Goal: Information Seeking & Learning: Learn about a topic

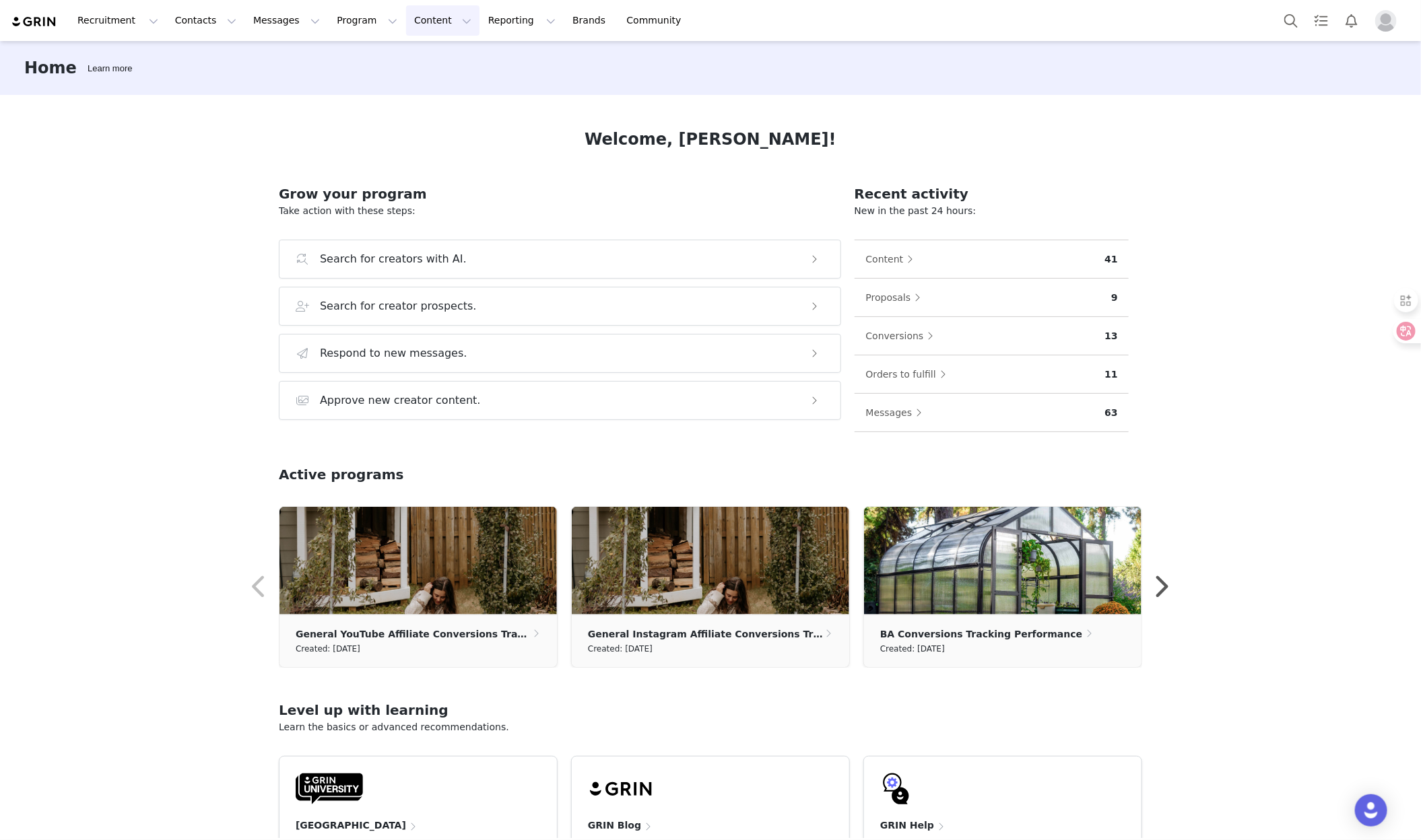
click at [407, 26] on button "Content Content" at bounding box center [442, 20] width 73 height 30
click at [465, 59] on p "Creator Content" at bounding box center [432, 60] width 75 height 14
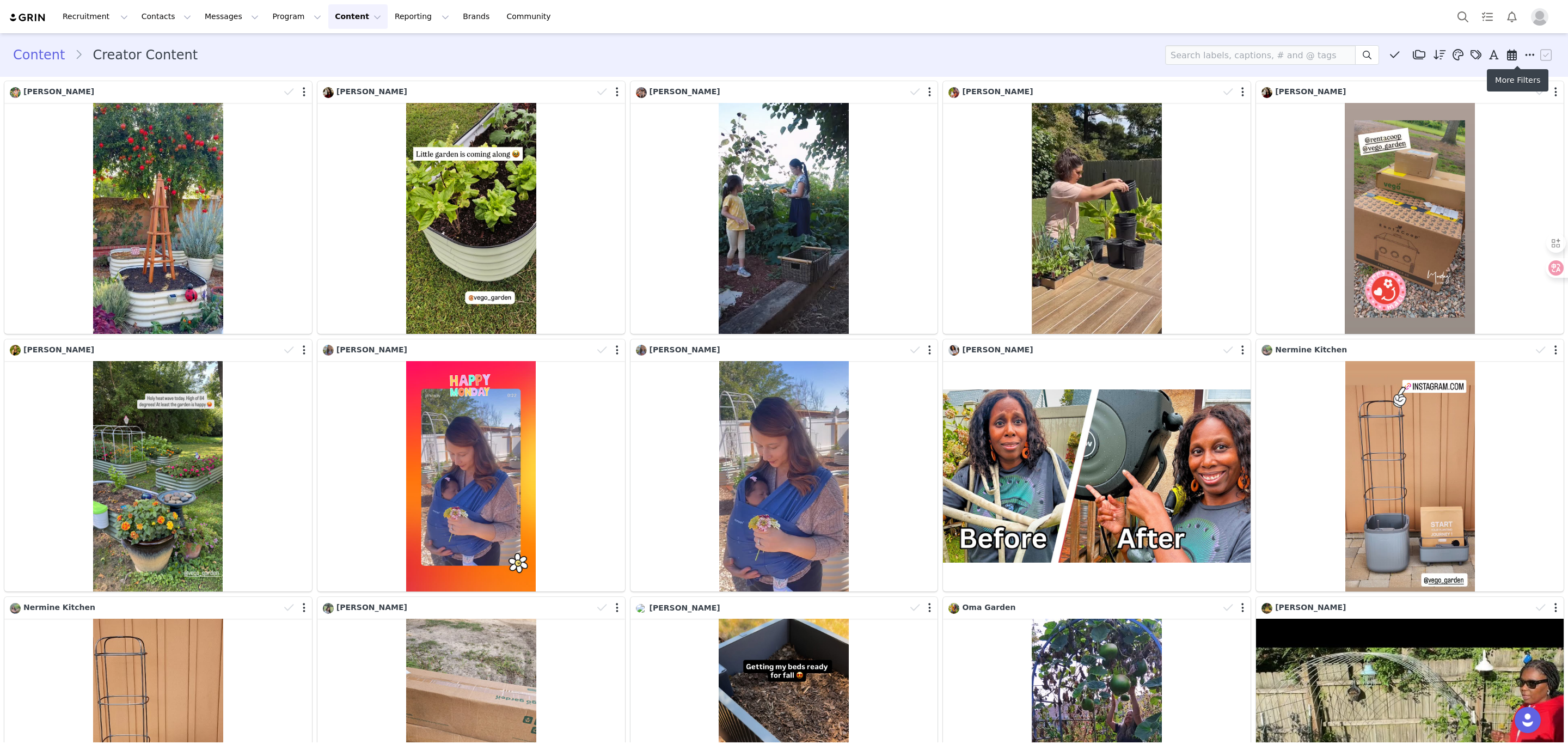
click at [1161, 56] on icon at bounding box center [1530, 55] width 10 height 11
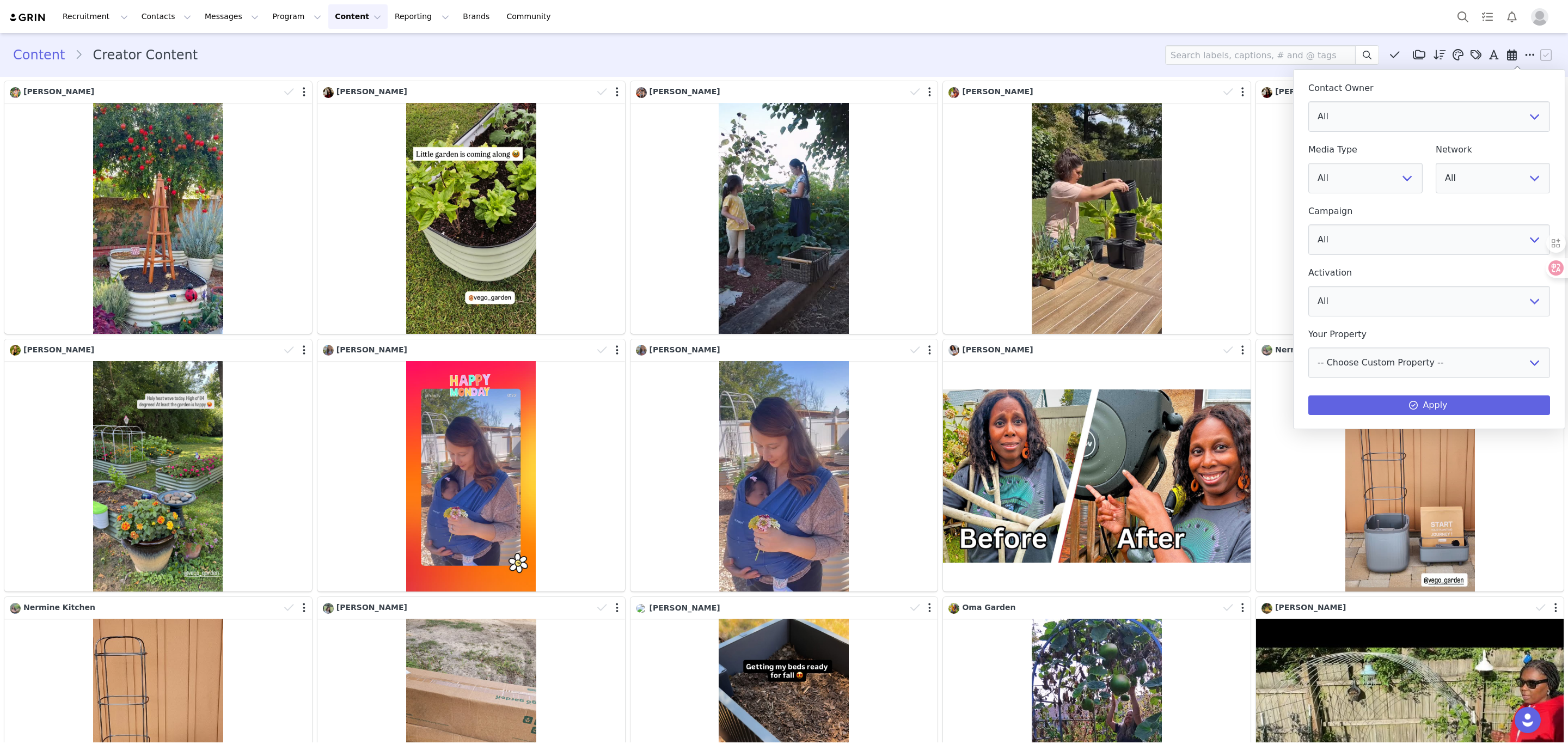
click at [1161, 56] on icon at bounding box center [1530, 55] width 10 height 11
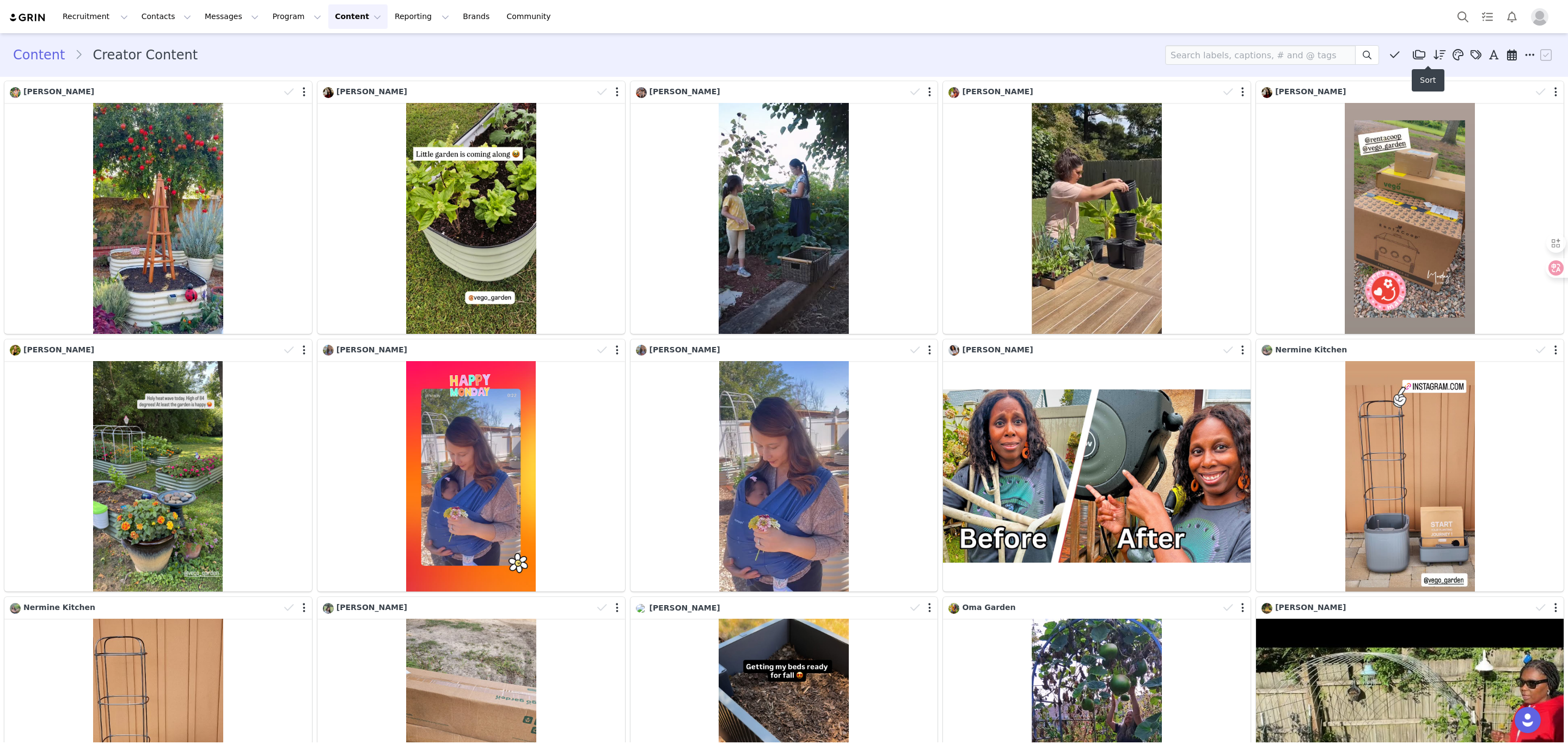
click at [1161, 58] on icon at bounding box center [1440, 55] width 13 height 11
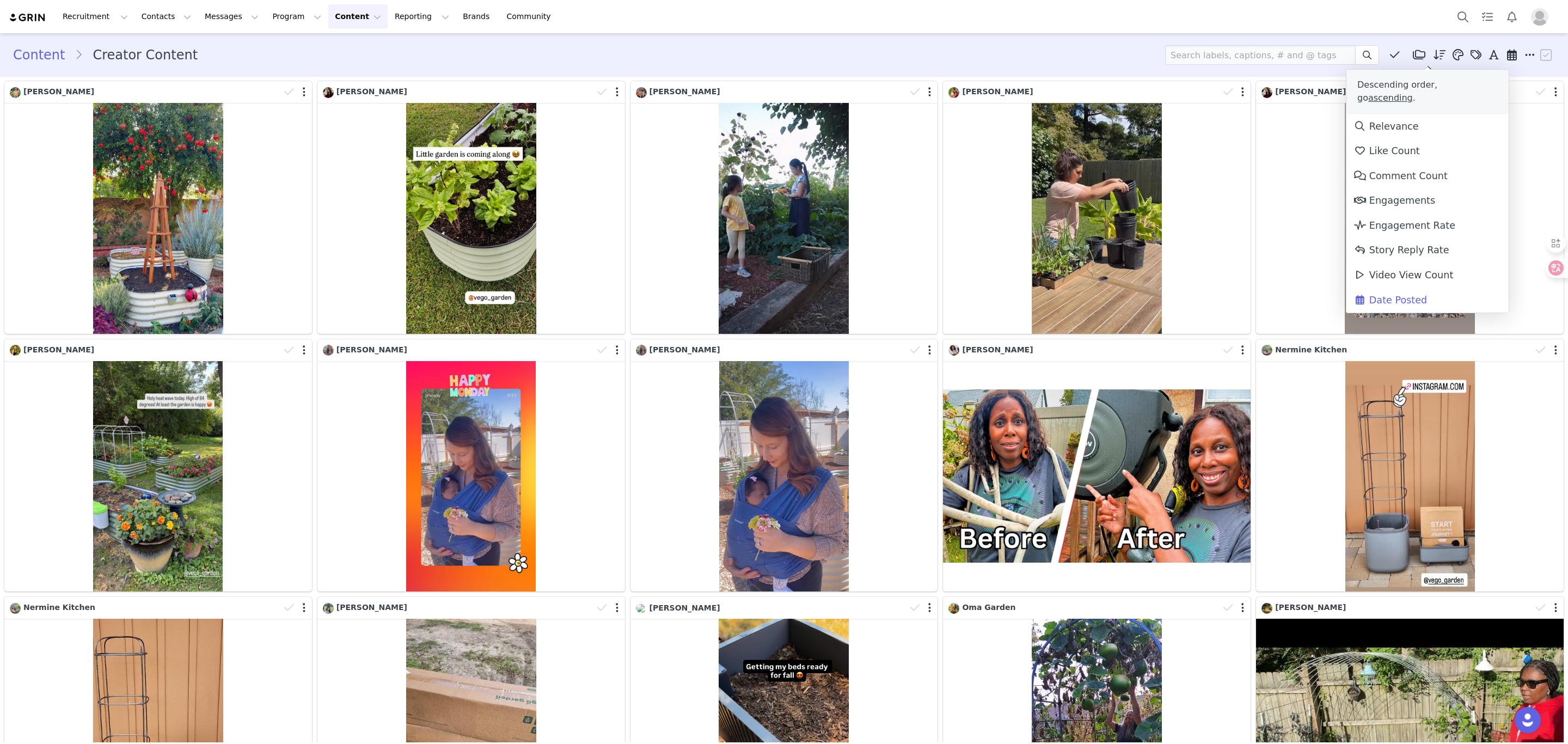
click at [1161, 58] on icon at bounding box center [1440, 55] width 13 height 11
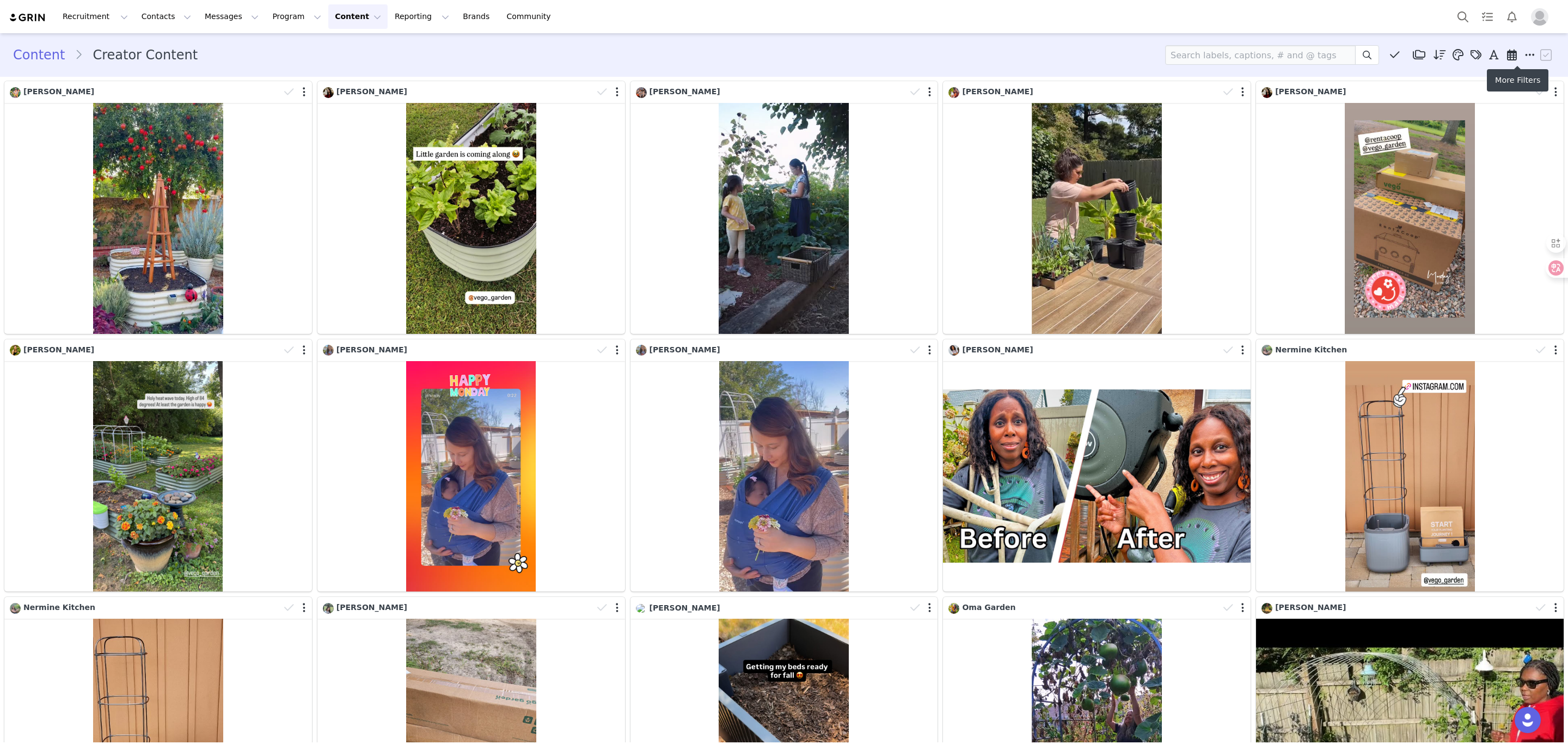
click at [1161, 52] on icon at bounding box center [1530, 55] width 10 height 11
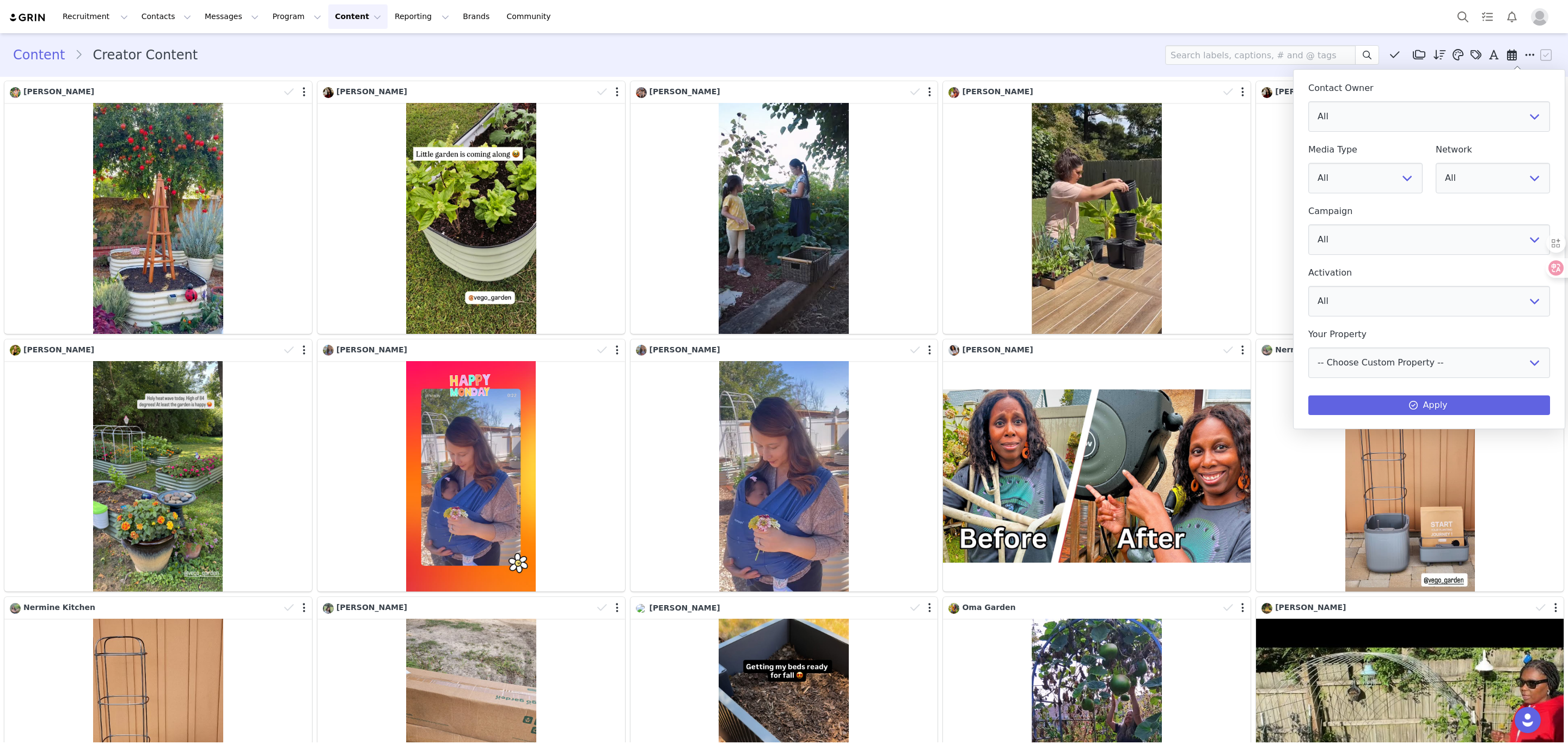
click at [1161, 52] on icon at bounding box center [1530, 55] width 10 height 11
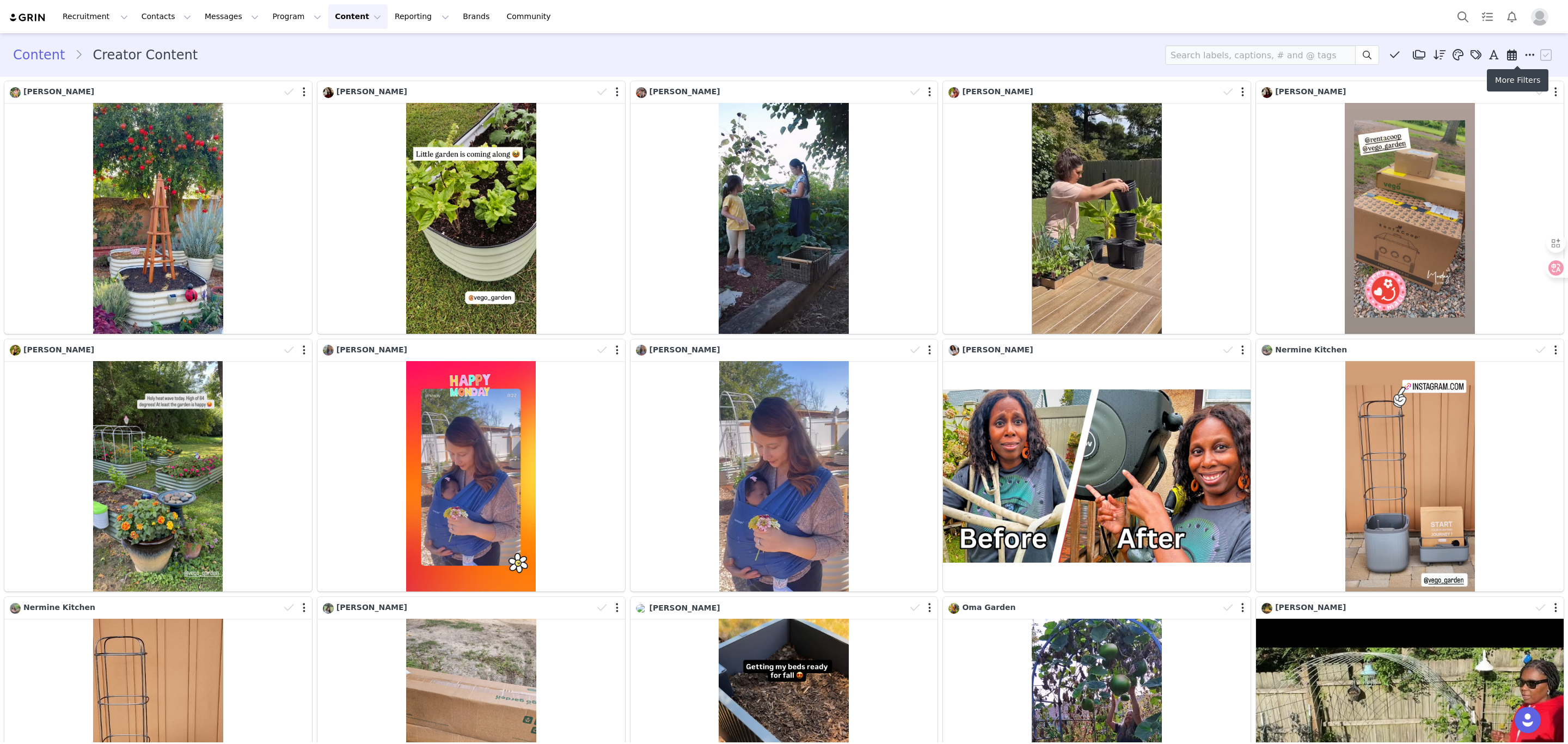
click at [1161, 55] on icon at bounding box center [1530, 55] width 10 height 11
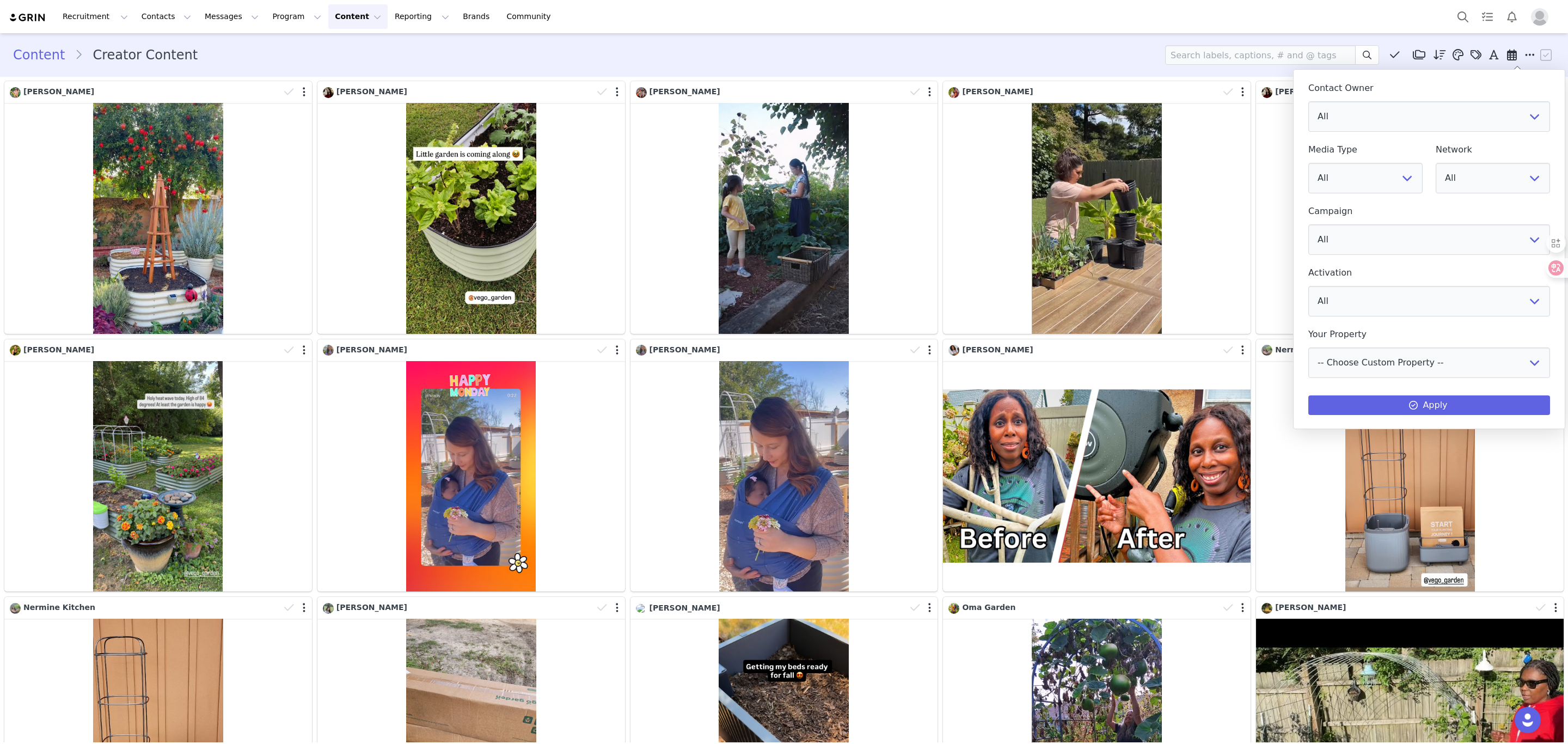
click at [1161, 55] on icon at bounding box center [1530, 55] width 10 height 11
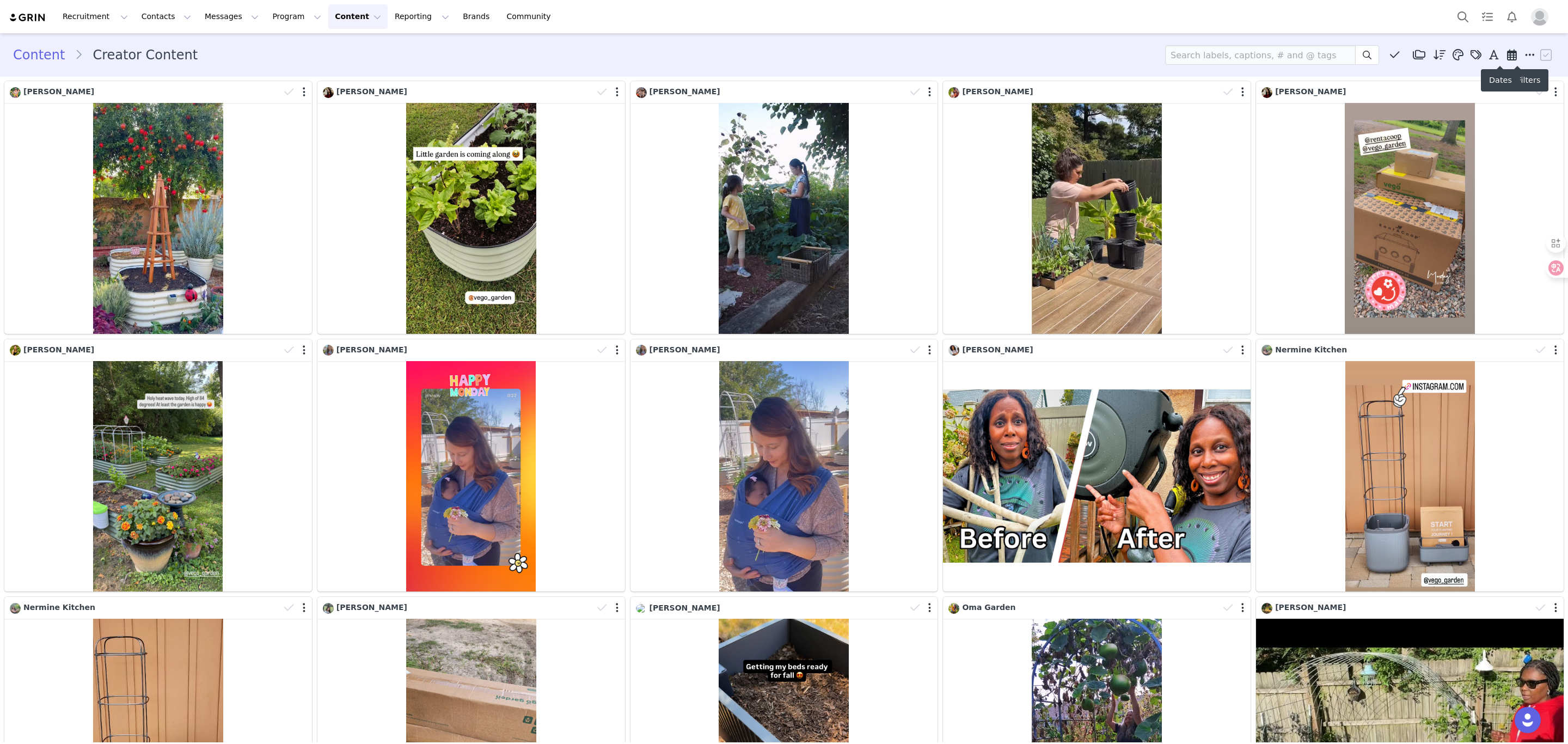
click at [1161, 60] on span at bounding box center [1511, 55] width 16 height 16
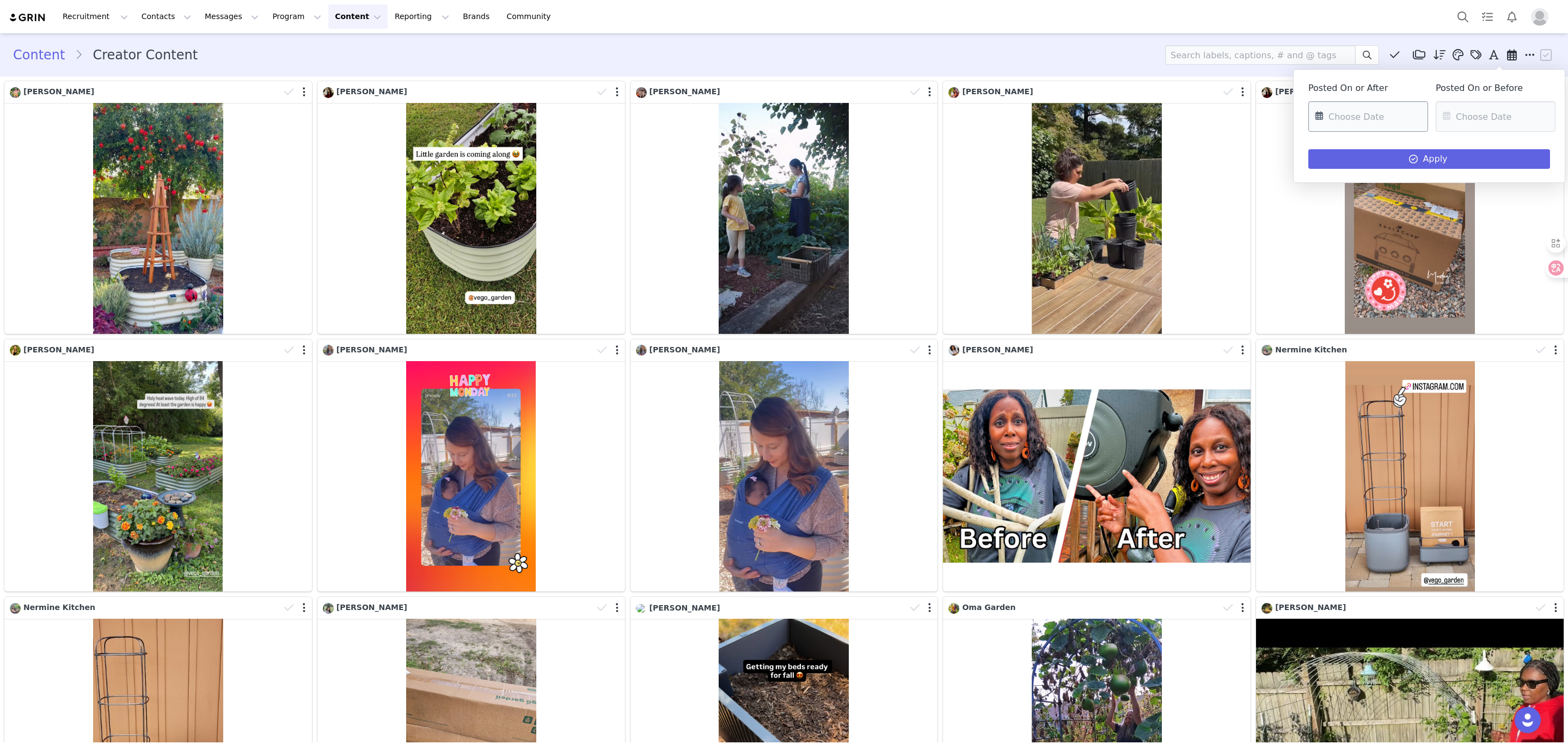
click at [1161, 115] on input "text" at bounding box center [1368, 116] width 120 height 30
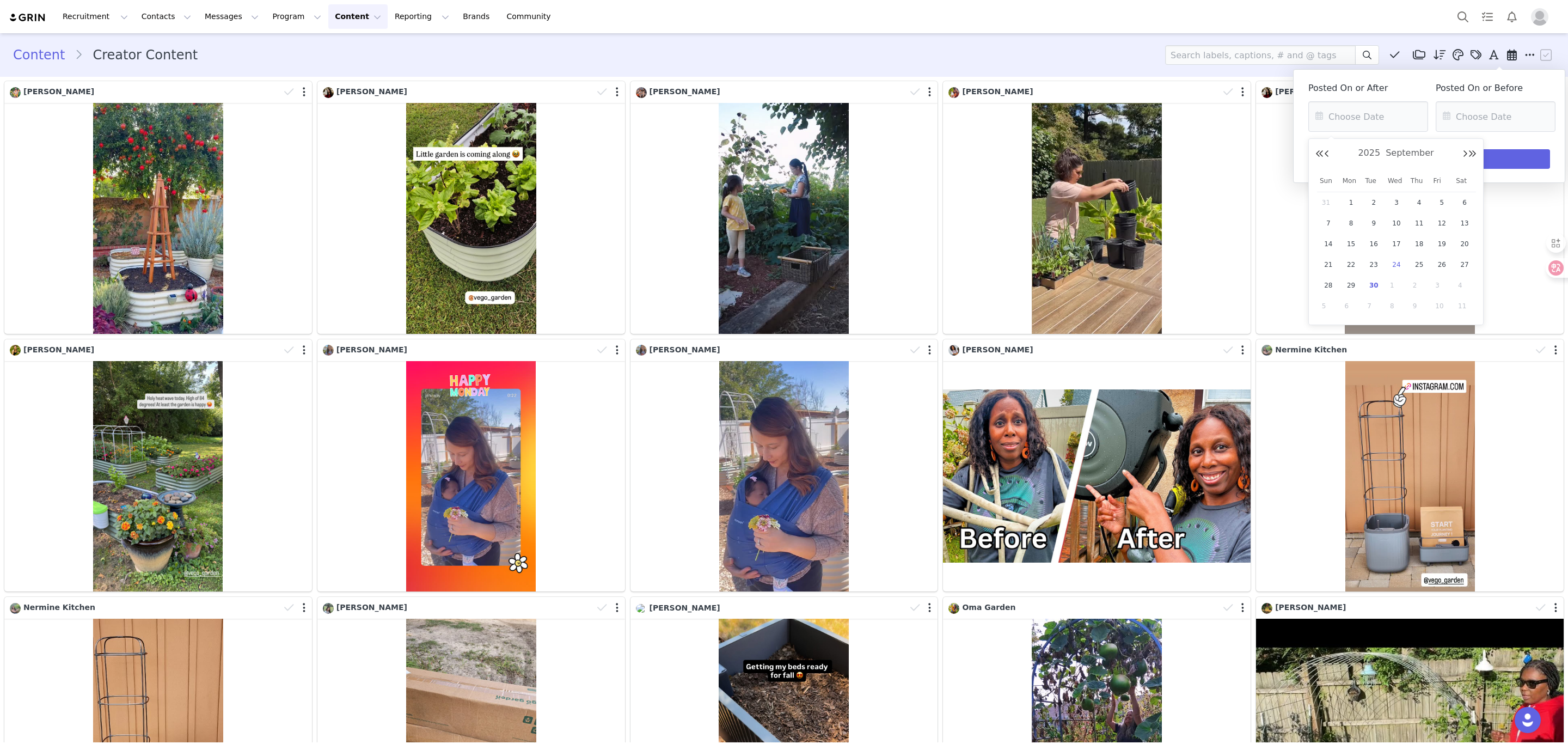
click at [1161, 266] on span "24" at bounding box center [1396, 264] width 13 height 13
type input "[DATE]"
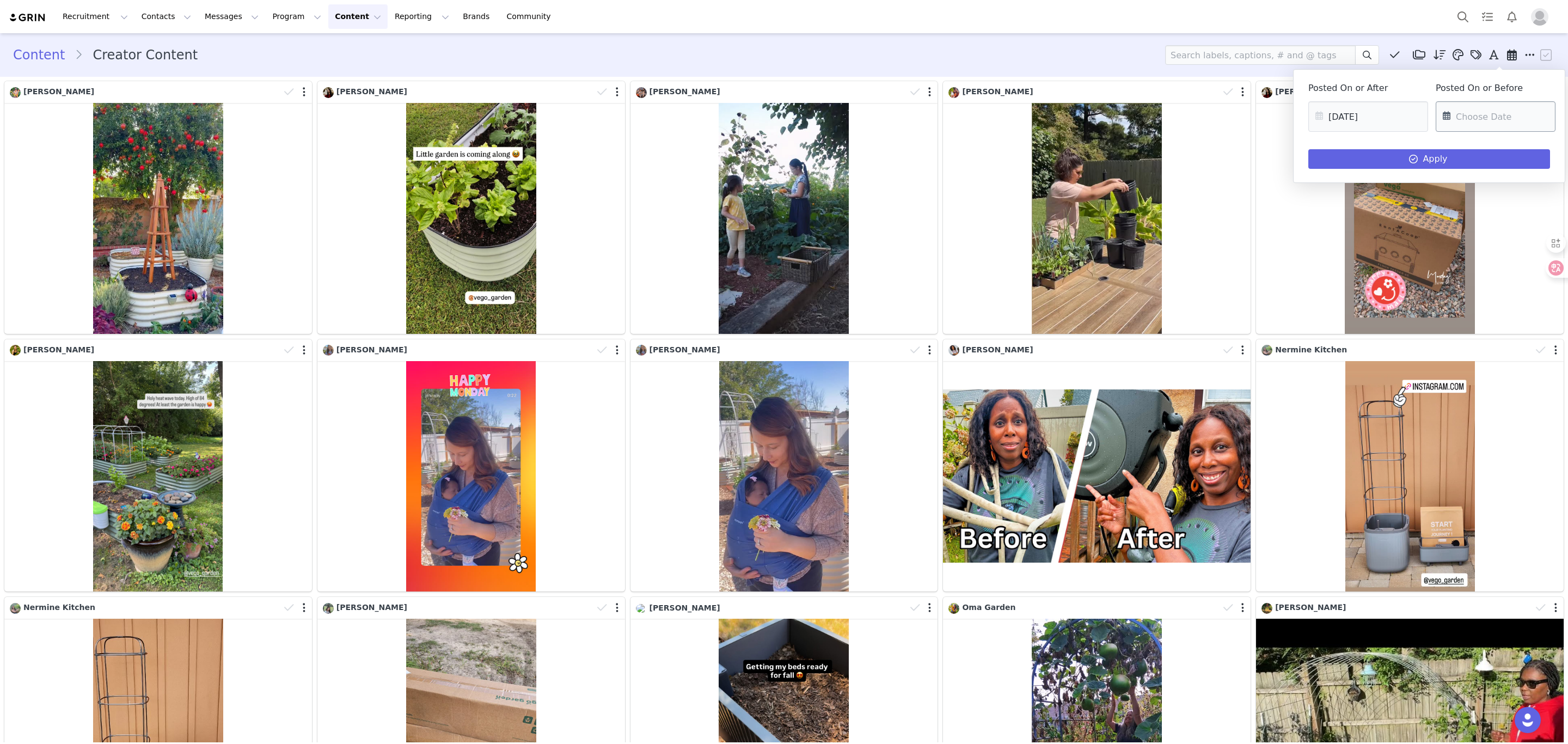
click at [1161, 110] on input "text" at bounding box center [1496, 116] width 120 height 30
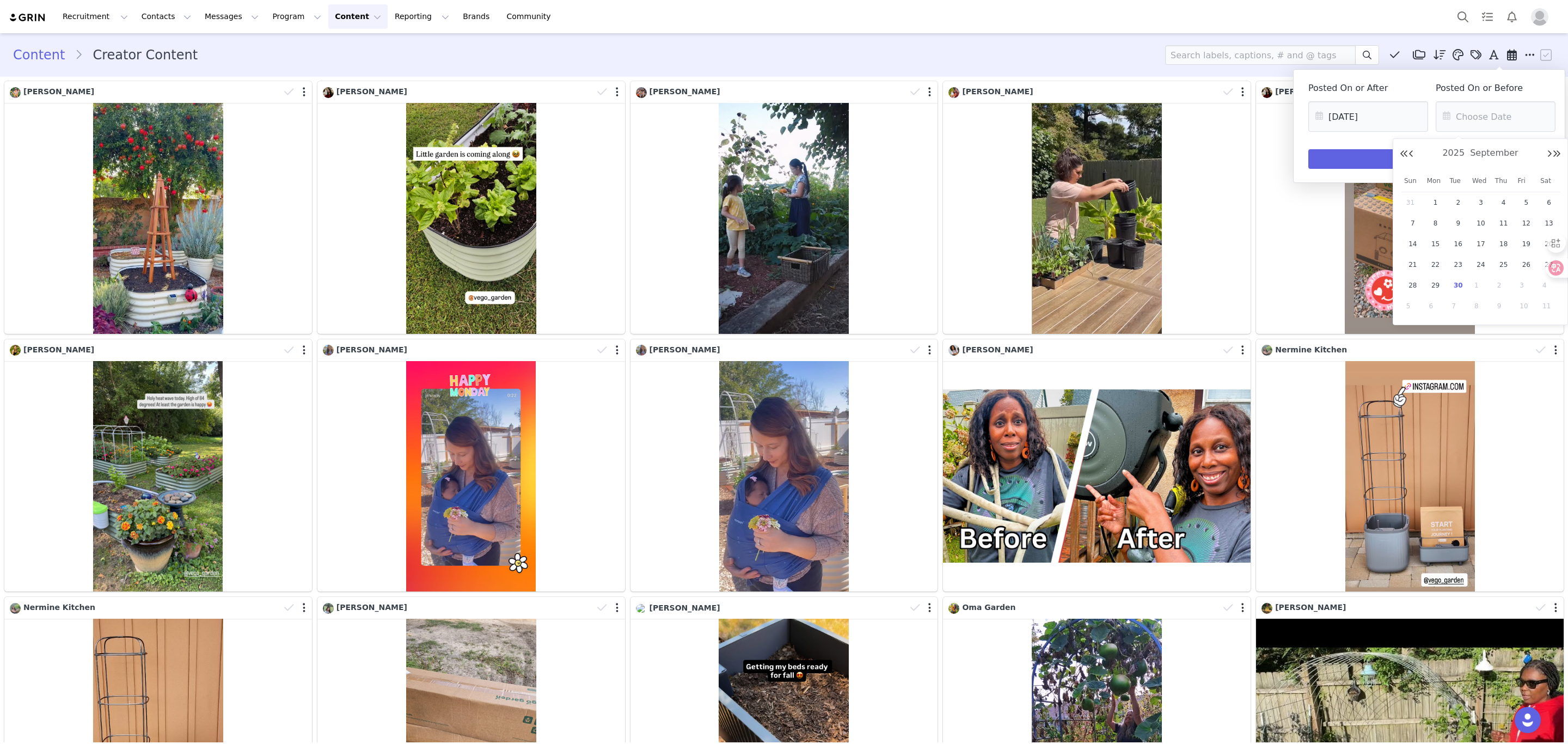
click at [1161, 289] on span "30" at bounding box center [1458, 285] width 13 height 13
type input "[DATE]"
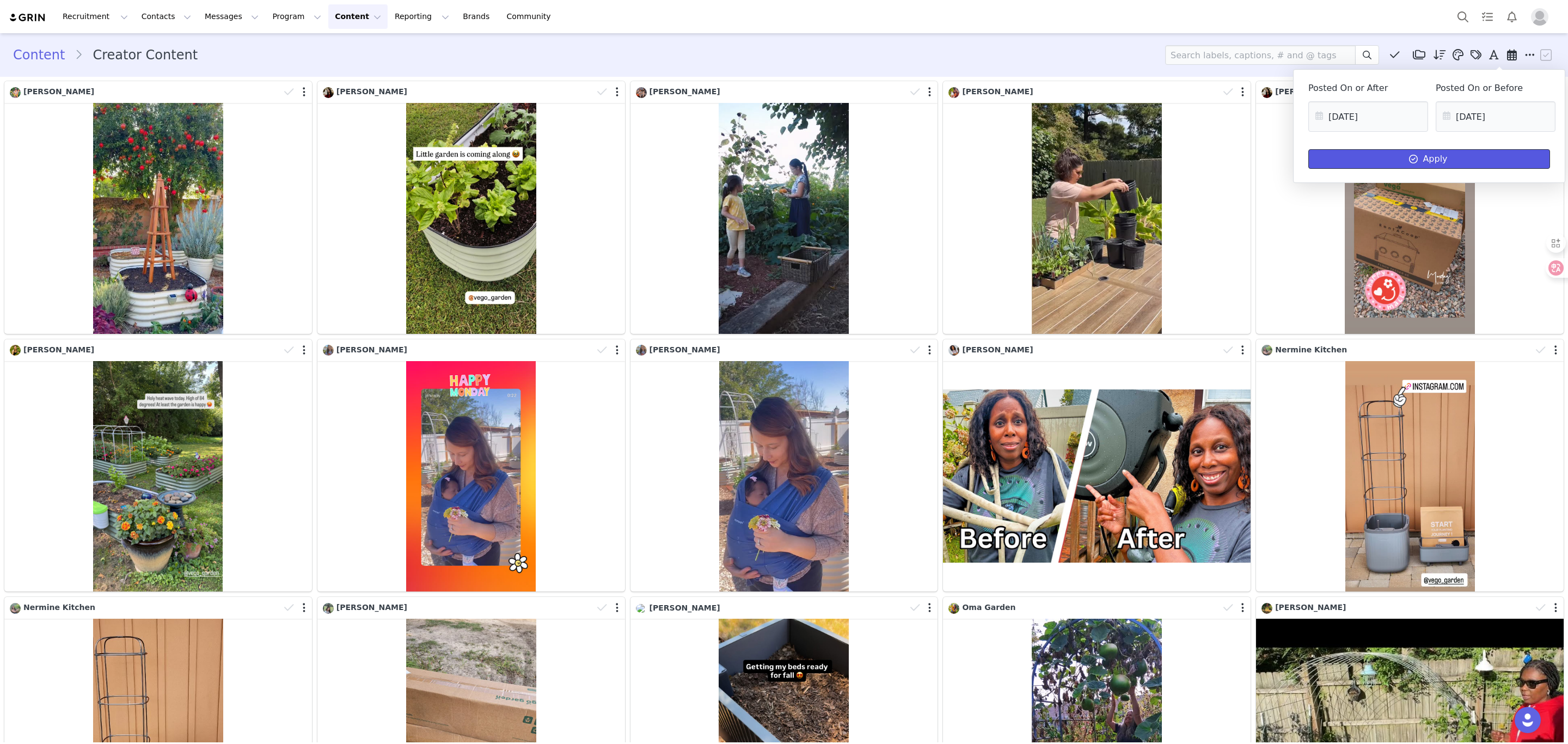
click at [1161, 157] on button "Apply" at bounding box center [1429, 159] width 242 height 19
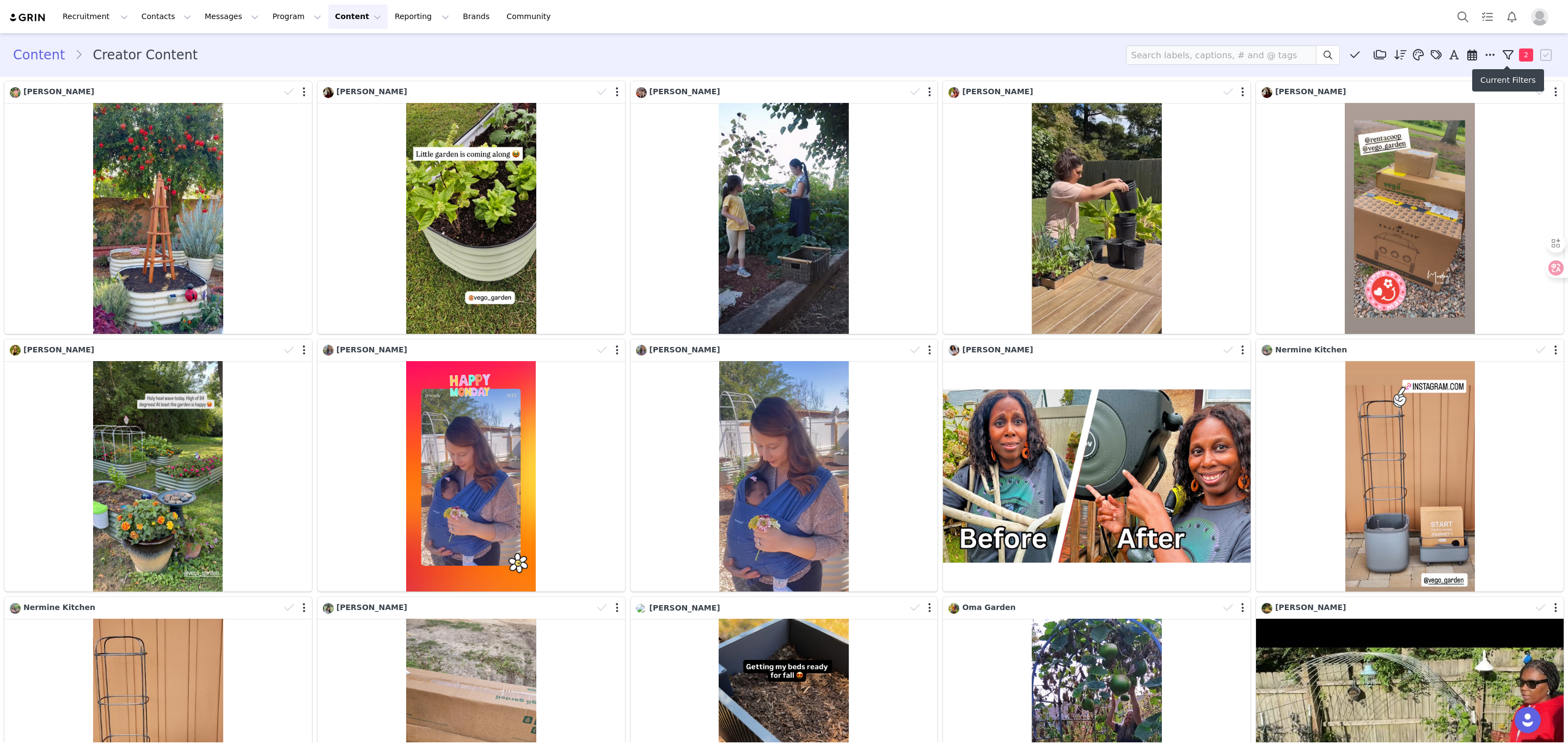
click at [1161, 58] on span "2" at bounding box center [1526, 55] width 14 height 13
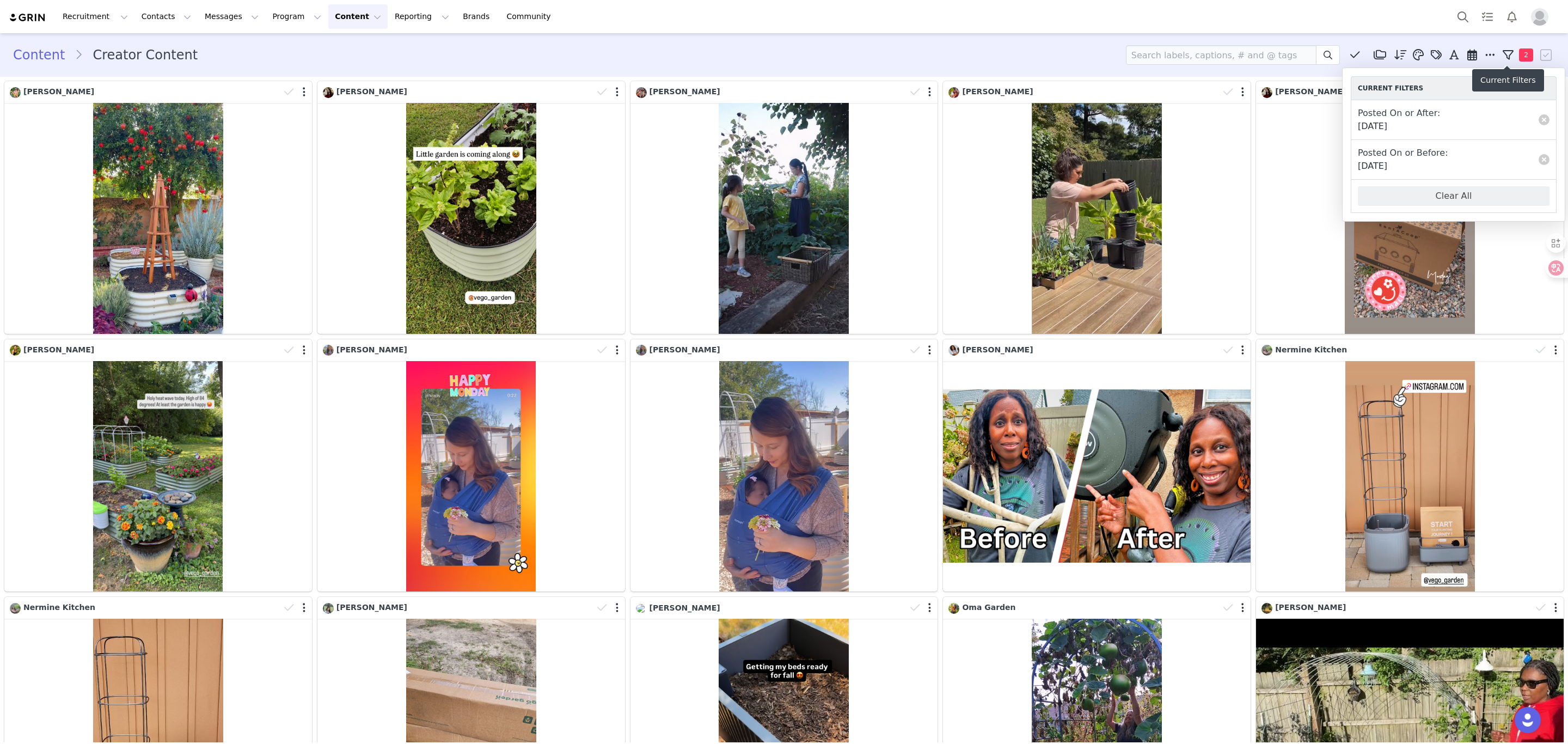
click at [1161, 54] on icon at bounding box center [1508, 55] width 11 height 11
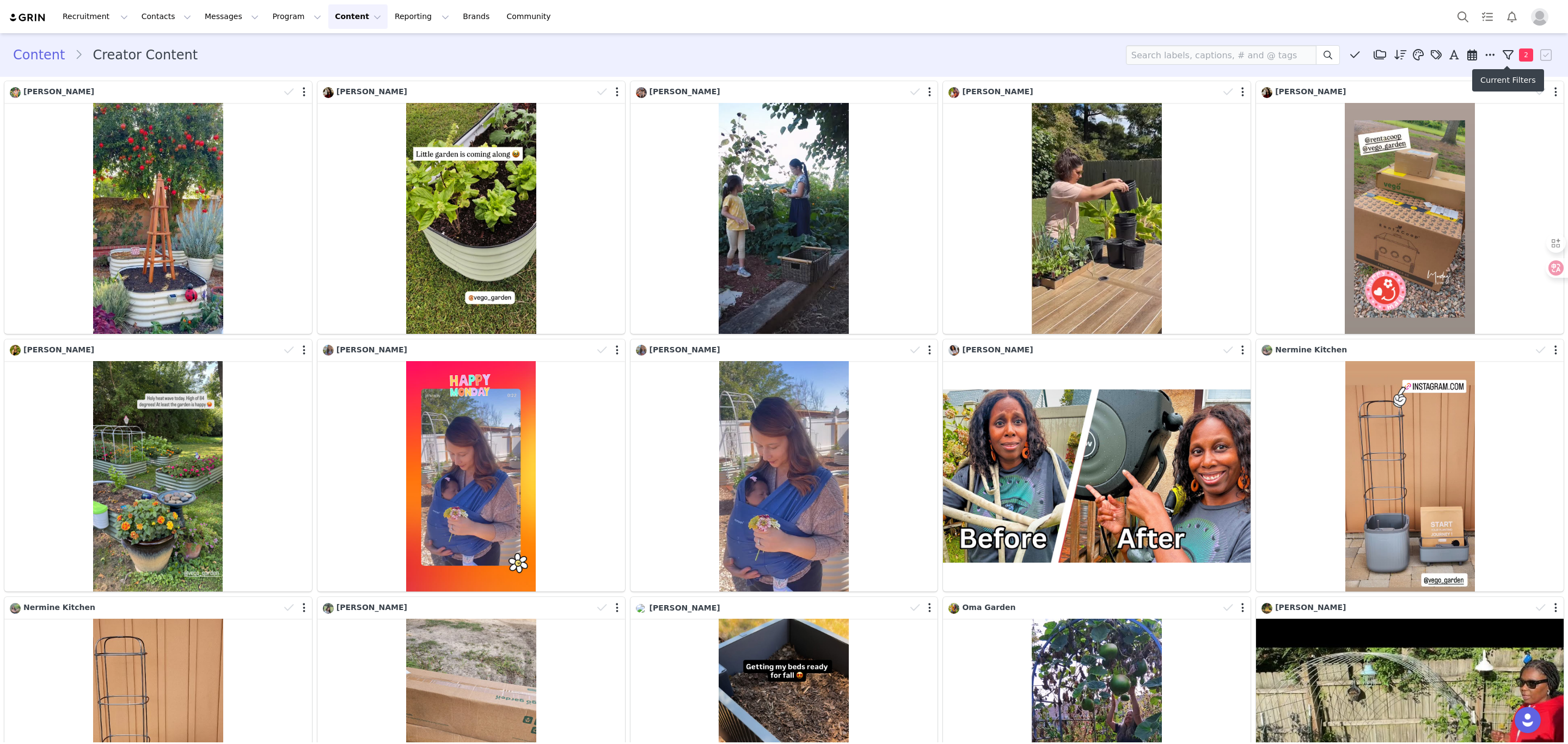
click at [1161, 54] on icon at bounding box center [1508, 55] width 11 height 11
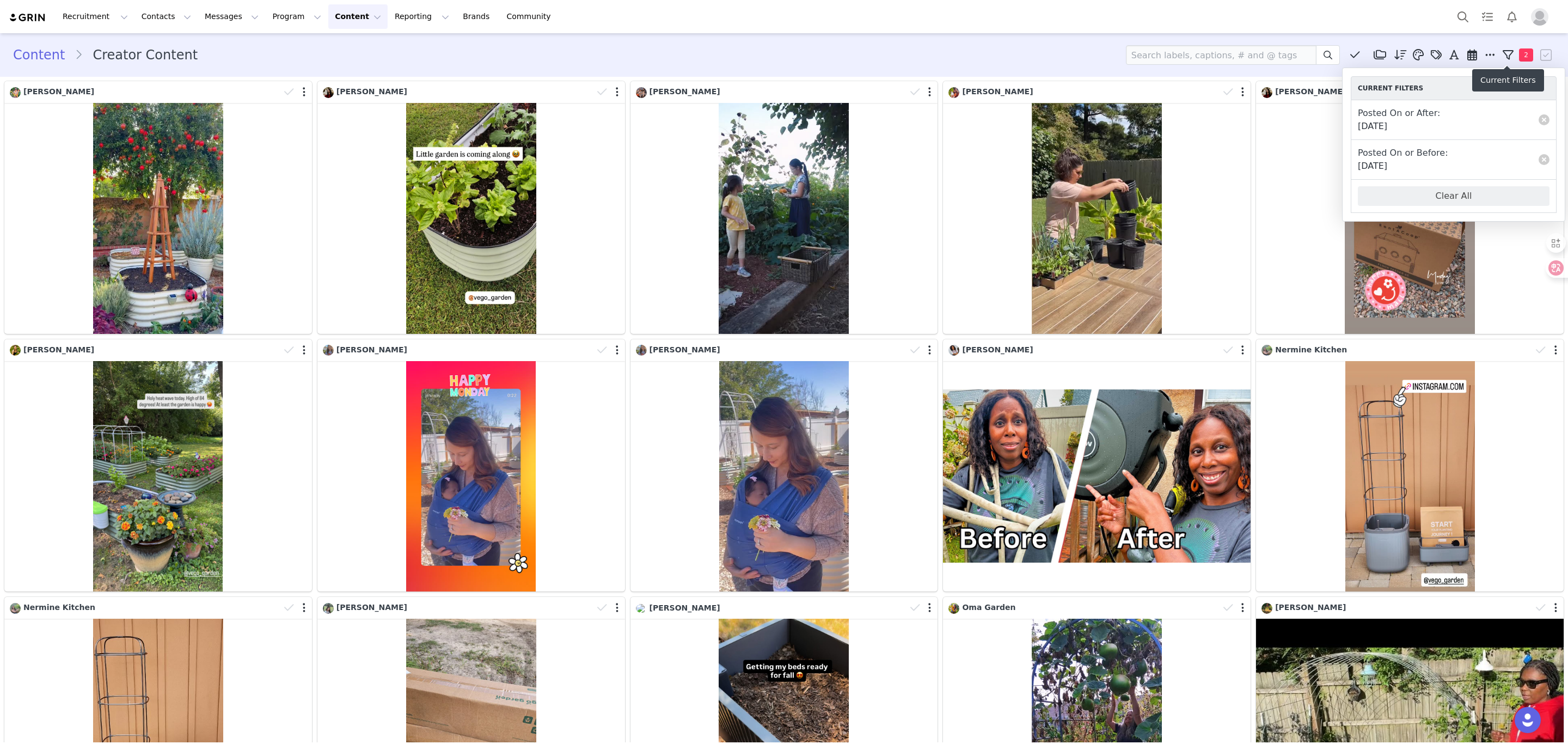
click at [1161, 52] on icon at bounding box center [1508, 55] width 11 height 11
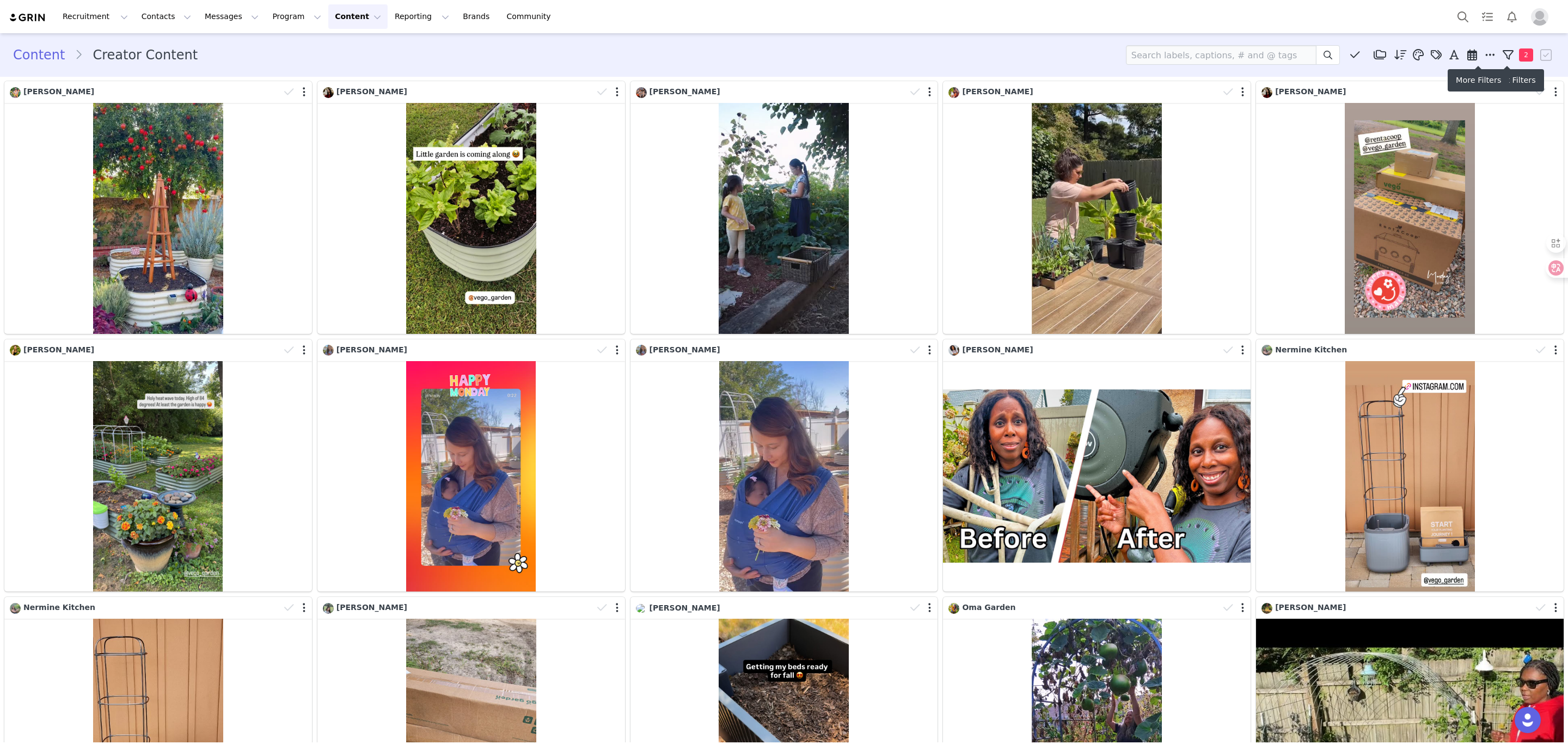
click at [1161, 63] on span at bounding box center [1490, 55] width 16 height 16
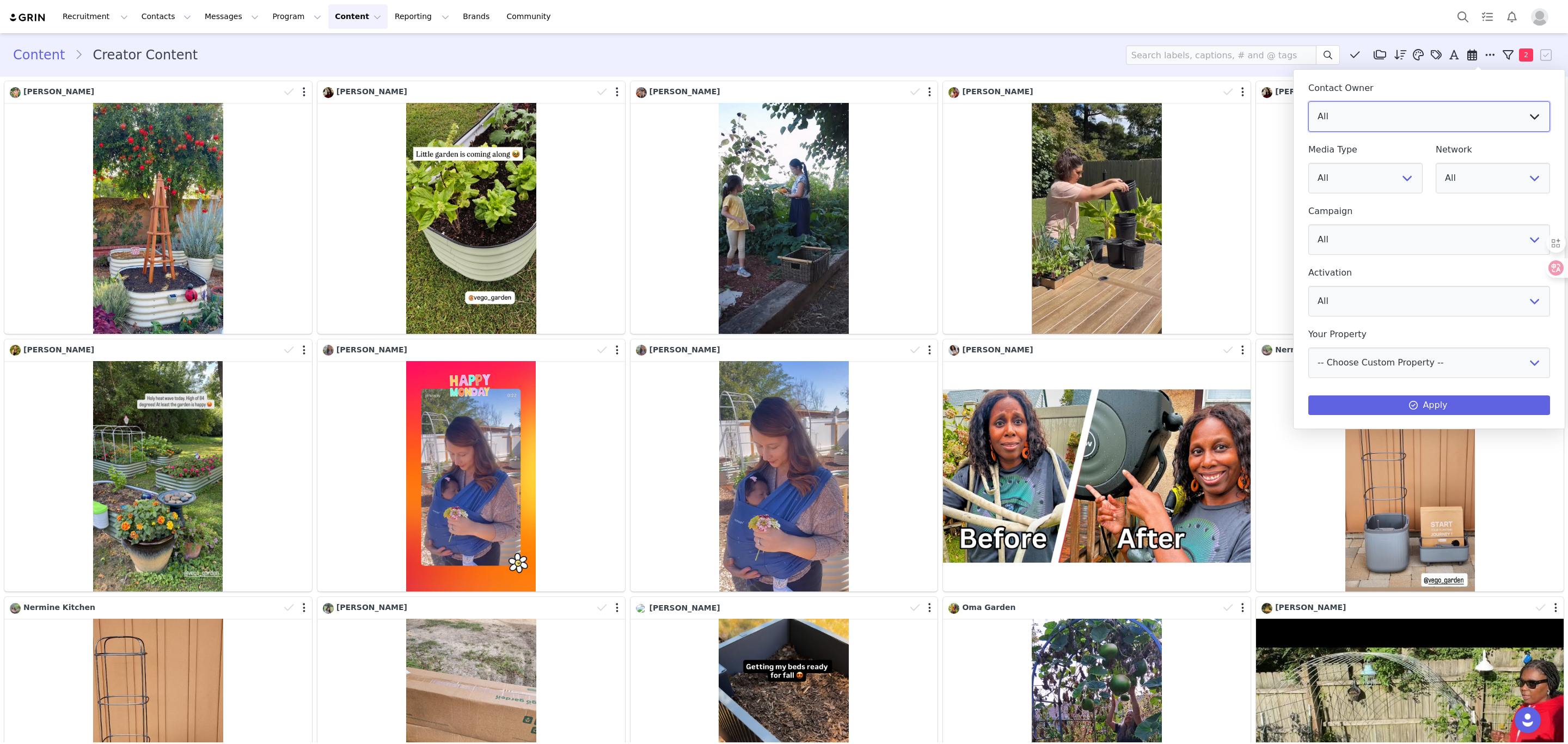
click at [1161, 120] on select "All Vego Garden [PERSON_NAME] [PERSON_NAME] [PERSON_NAME]" at bounding box center [1429, 116] width 242 height 30
select select "613d0c21-979c-46ff-8186-9c6998b1e296"
click at [1161, 101] on select "All Vego Garden [PERSON_NAME] [PERSON_NAME] [PERSON_NAME]" at bounding box center [1429, 116] width 242 height 30
click at [1161, 407] on button "Apply" at bounding box center [1429, 405] width 242 height 19
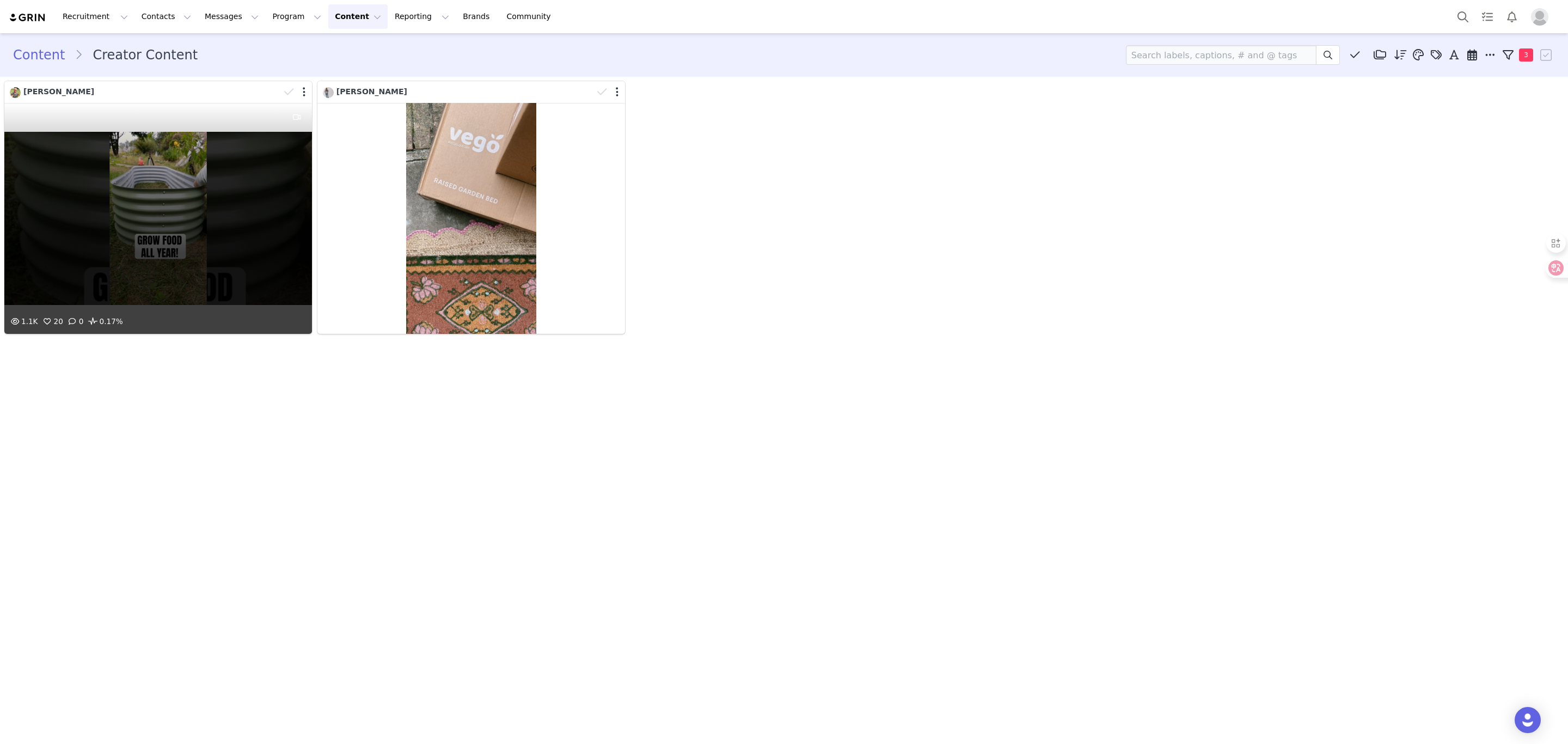
click at [142, 197] on div "1.1K 20 0 0.17%" at bounding box center [158, 218] width 307 height 231
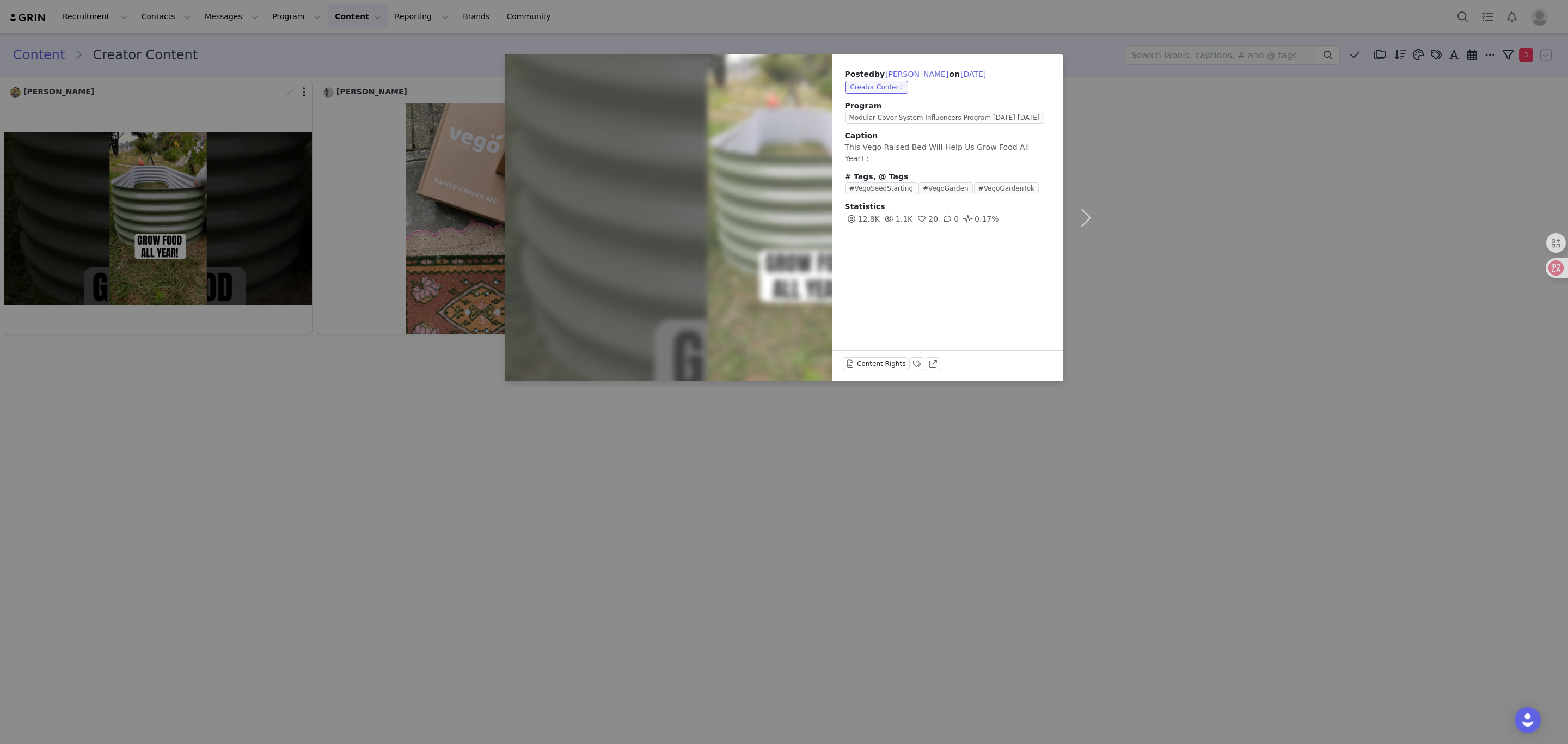
click at [1139, 141] on div "Posted by [PERSON_NAME] on [DATE] Creator Content Program Modular Cover System …" at bounding box center [784, 372] width 1568 height 744
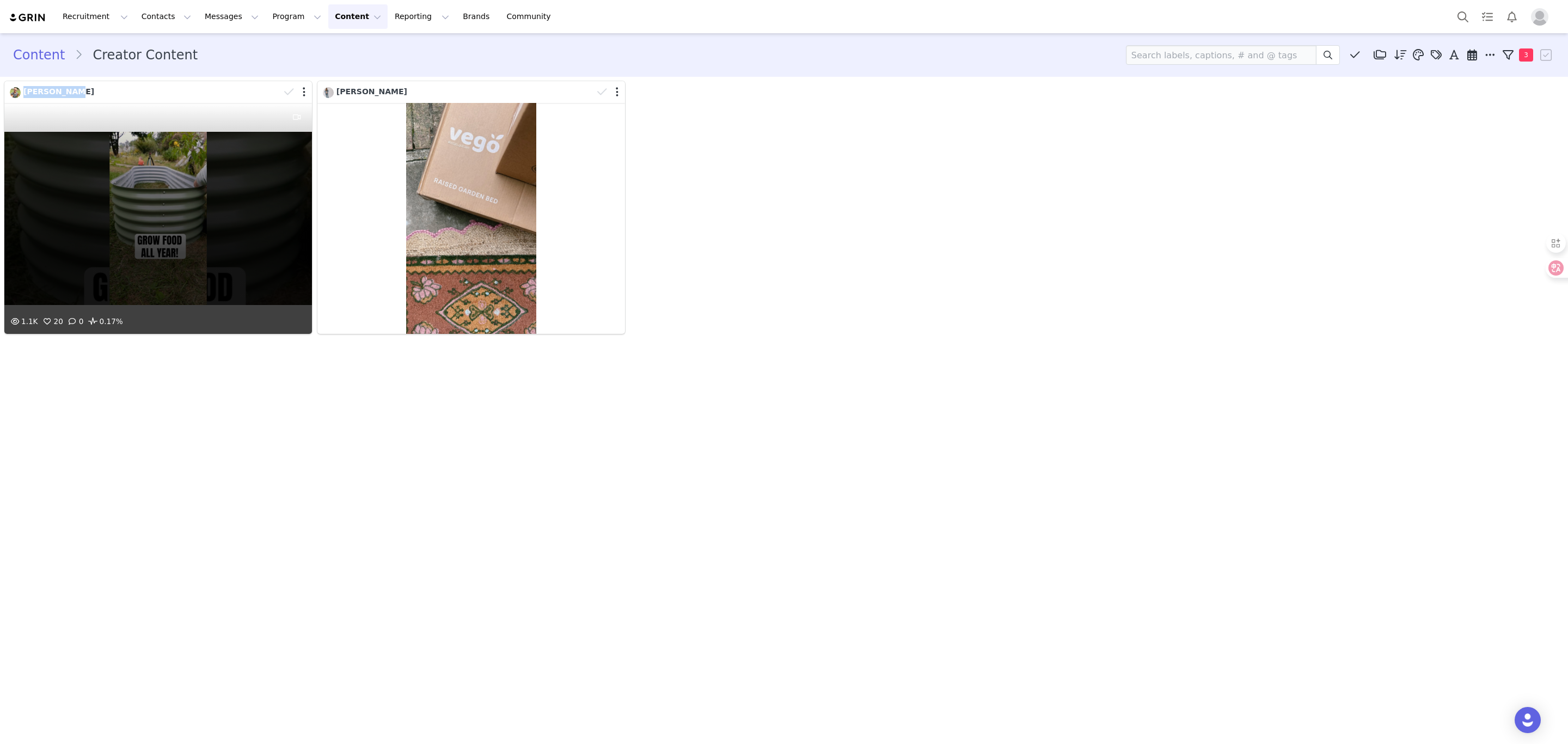
drag, startPoint x: 84, startPoint y: 84, endPoint x: 18, endPoint y: 86, distance: 66.0
click at [18, 86] on div "[PERSON_NAME]" at bounding box center [161, 92] width 302 height 16
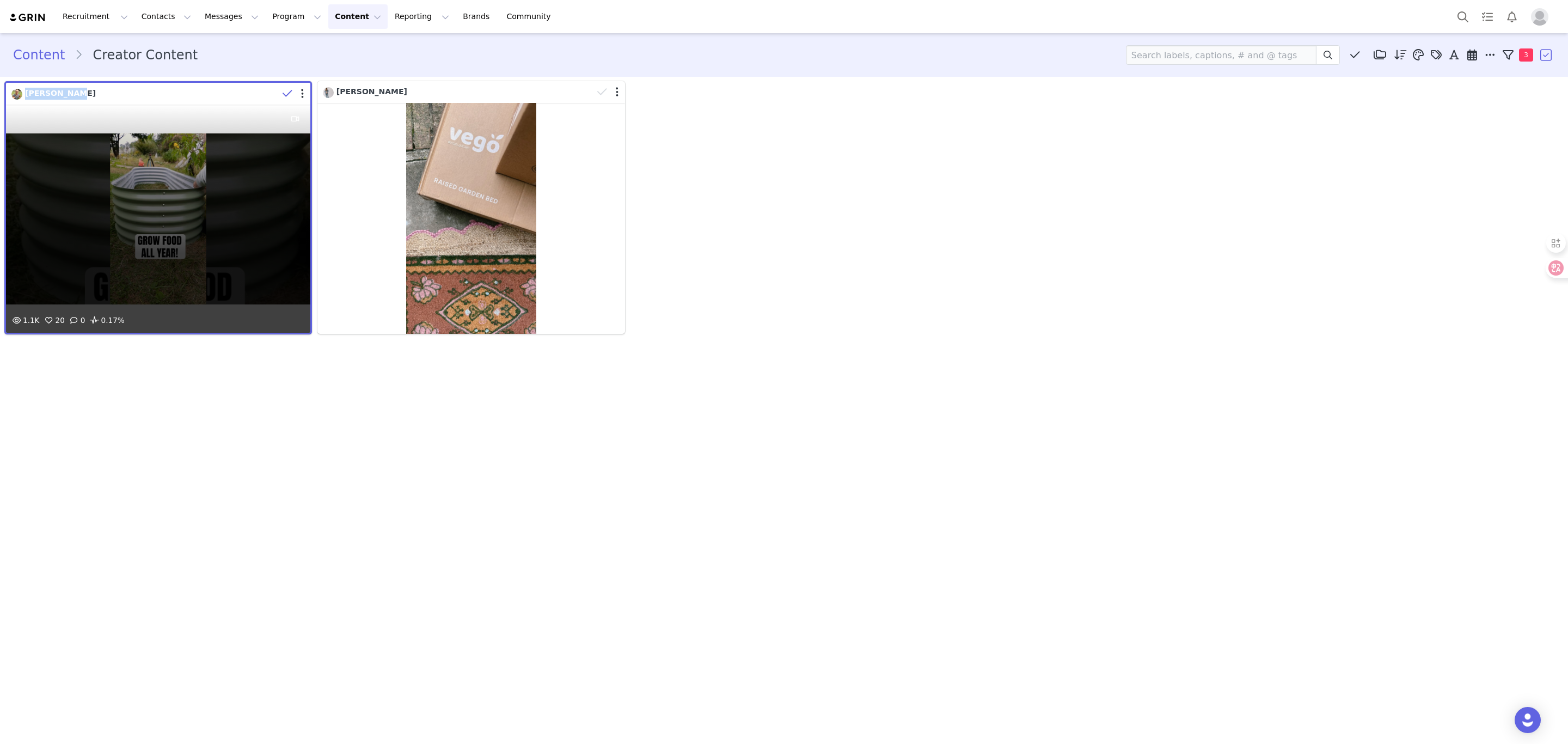
copy span "[PERSON_NAME]"
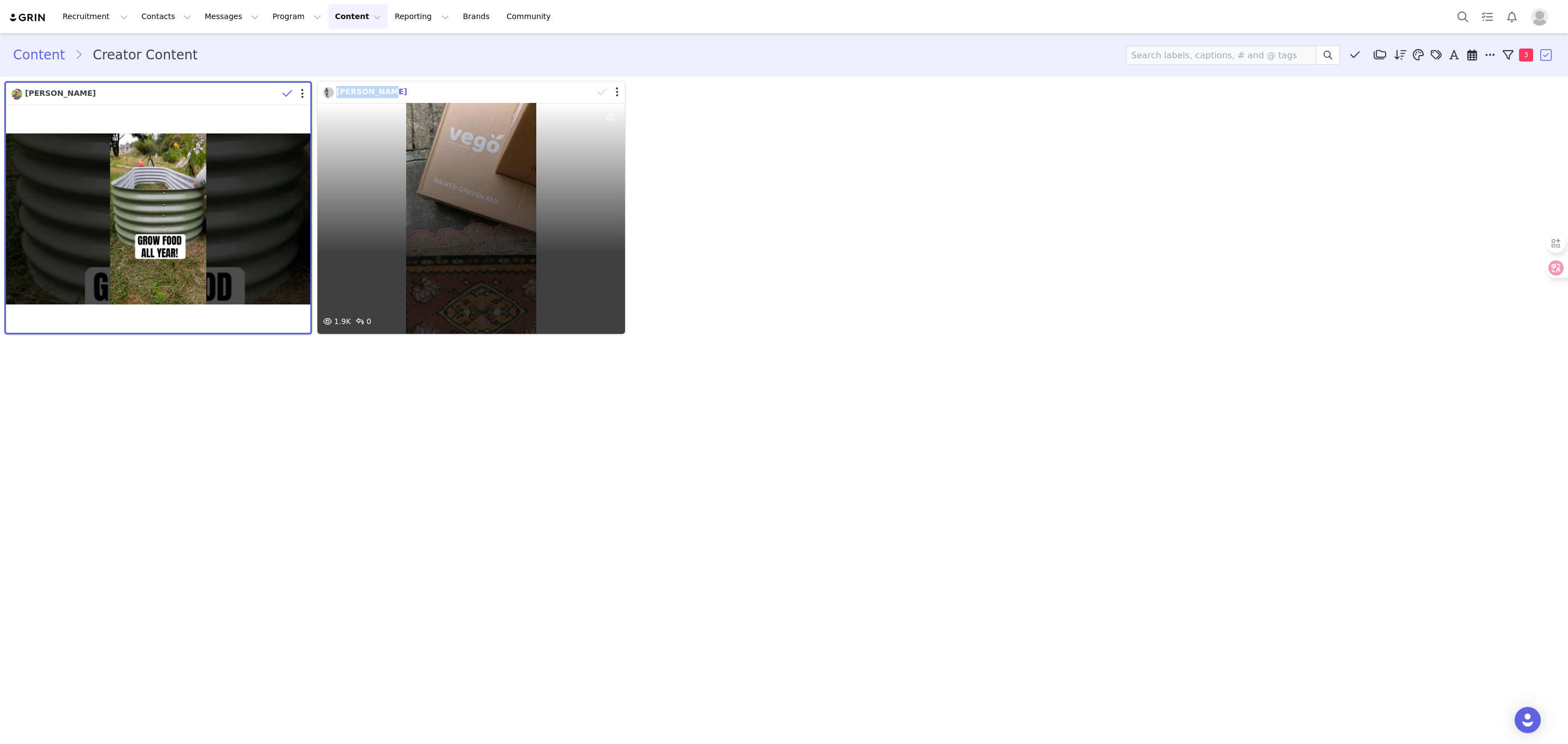
drag, startPoint x: 382, startPoint y: 91, endPoint x: 330, endPoint y: 89, distance: 52.0
click at [330, 89] on div "[PERSON_NAME]" at bounding box center [458, 92] width 271 height 12
copy span "[PERSON_NAME]"
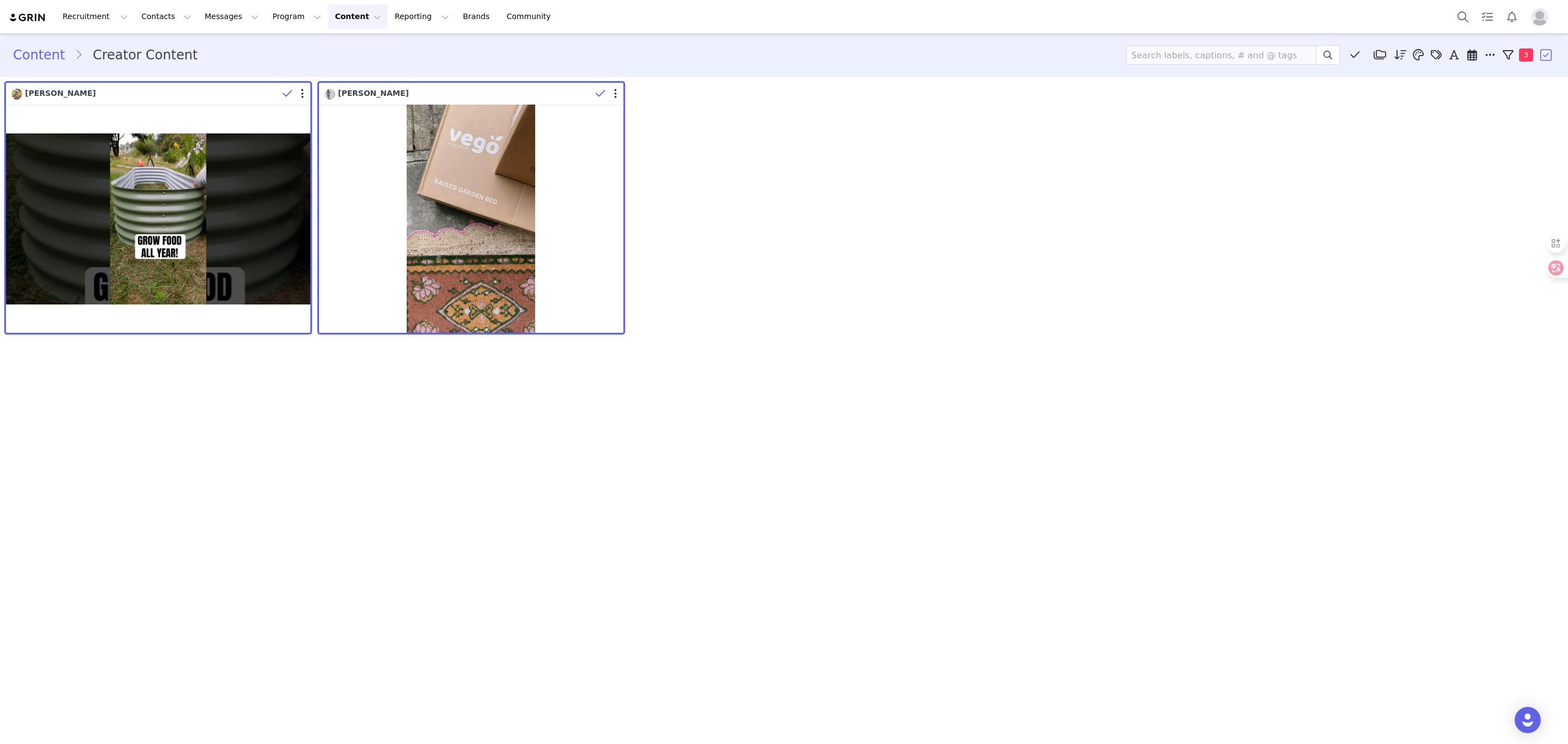
click at [781, 206] on div "[PERSON_NAME] [PERSON_NAME] 1.9K 0" at bounding box center [784, 208] width 1565 height 259
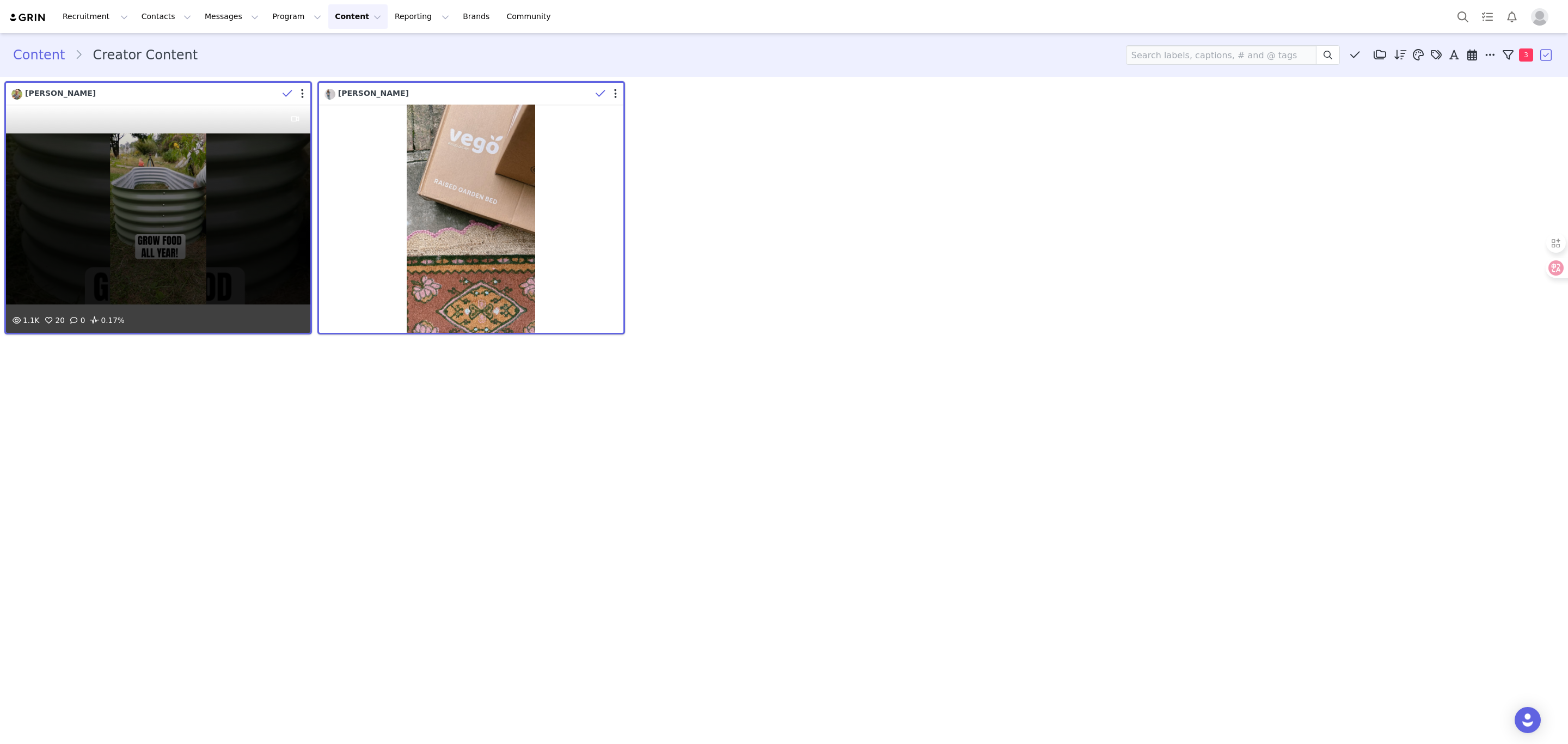
click at [80, 173] on div "1.1K 20 0 0.17%" at bounding box center [158, 219] width 304 height 228
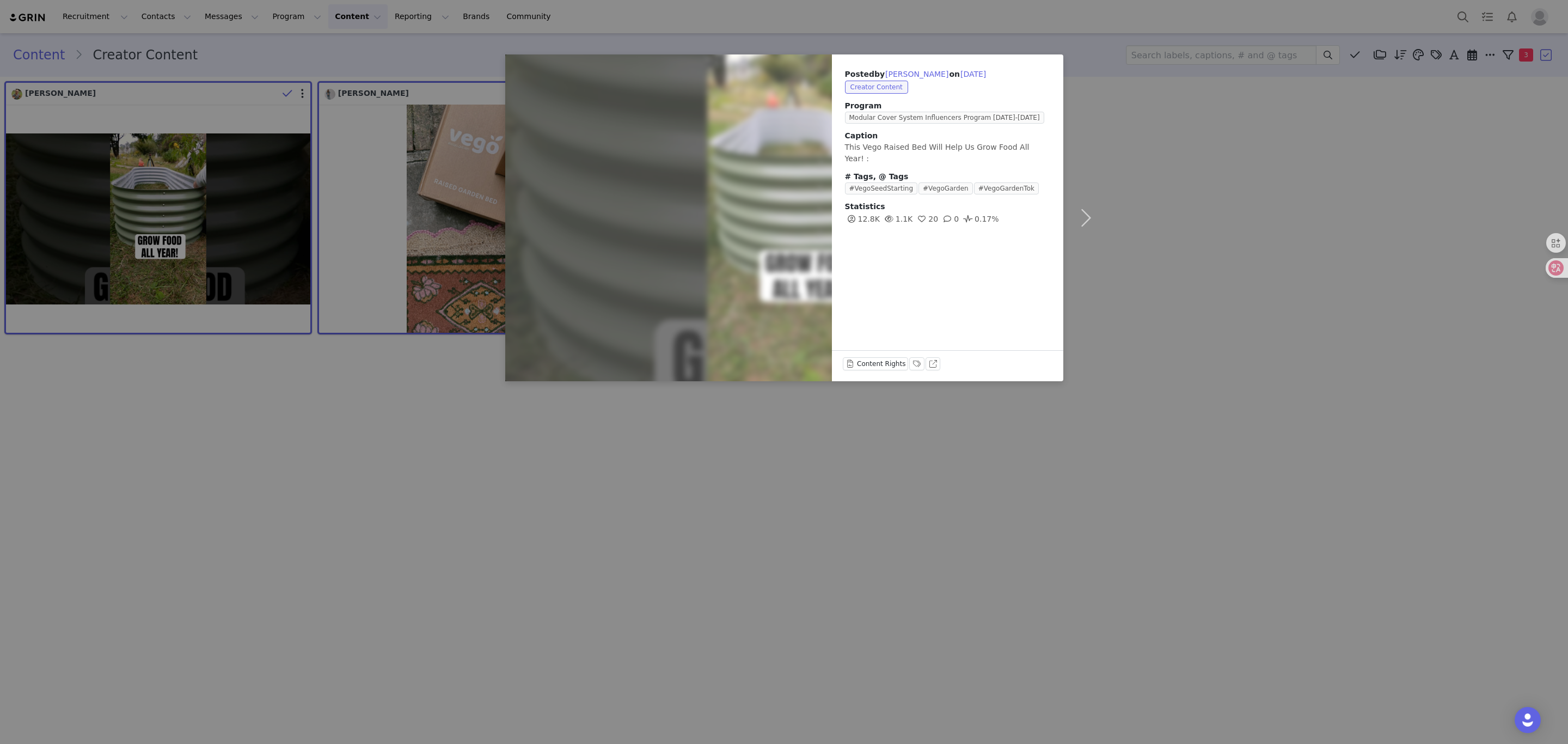
click at [1161, 203] on div "Posted by [PERSON_NAME] on [DATE] Creator Content Program Modular Cover System …" at bounding box center [784, 372] width 1568 height 744
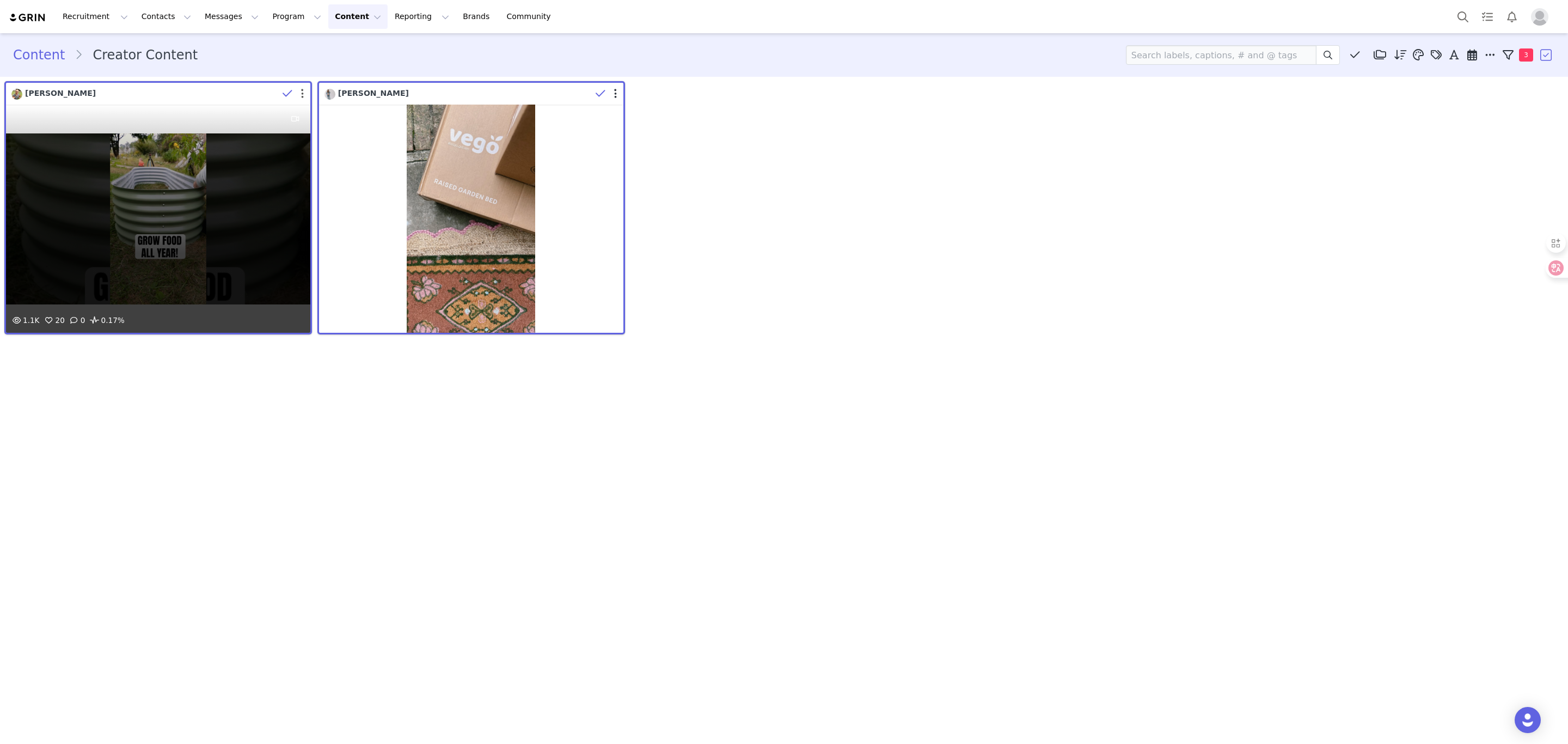
click at [302, 89] on button "button" at bounding box center [303, 94] width 2 height 11
click at [198, 229] on div "1.1K 20 0 0.17%" at bounding box center [158, 219] width 304 height 228
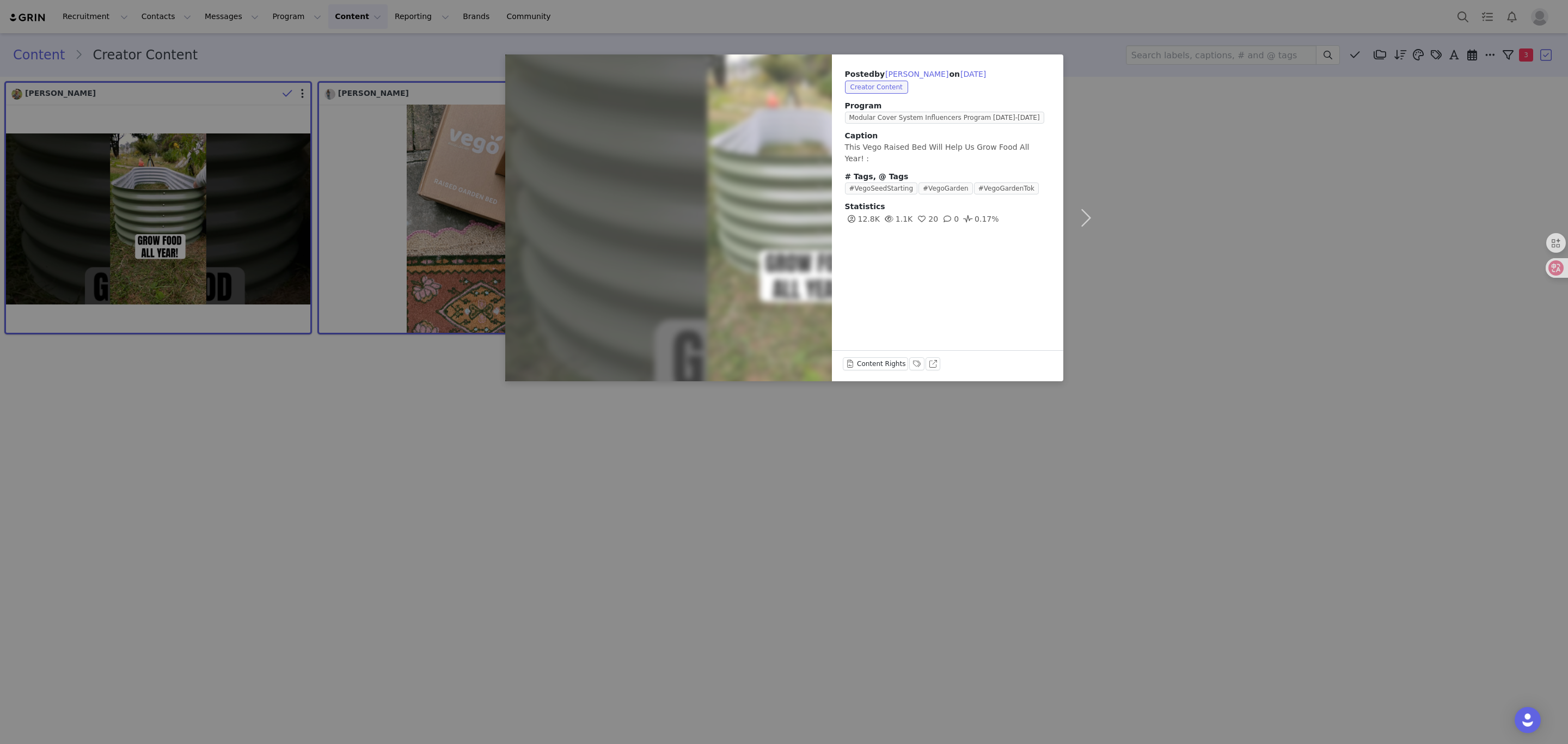
click at [1135, 253] on div "Posted by [PERSON_NAME] on [DATE] Creator Content Program Modular Cover System …" at bounding box center [784, 372] width 1568 height 744
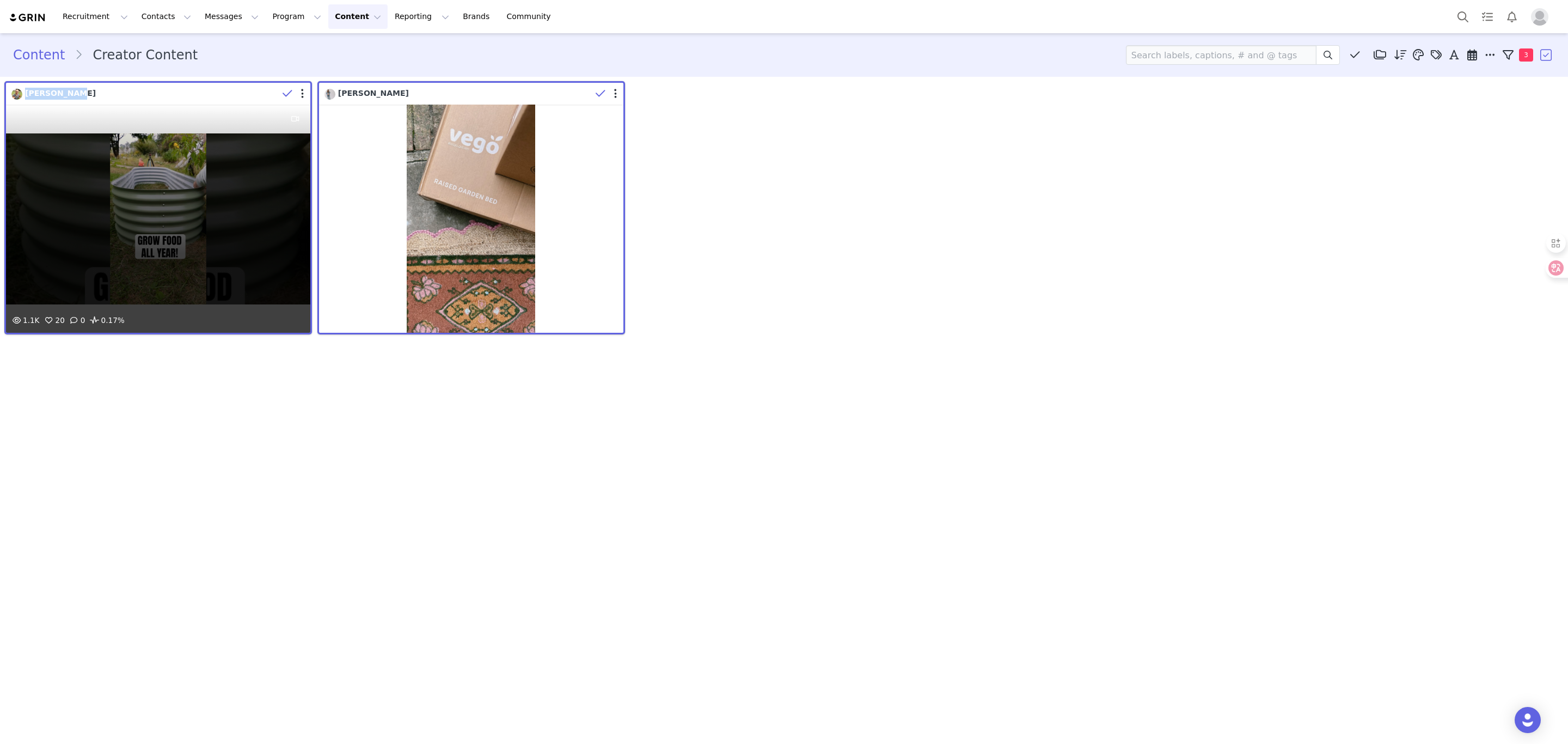
drag, startPoint x: 83, startPoint y: 92, endPoint x: 21, endPoint y: 85, distance: 62.4
click at [23, 85] on div "[PERSON_NAME]" at bounding box center [161, 93] width 299 height 16
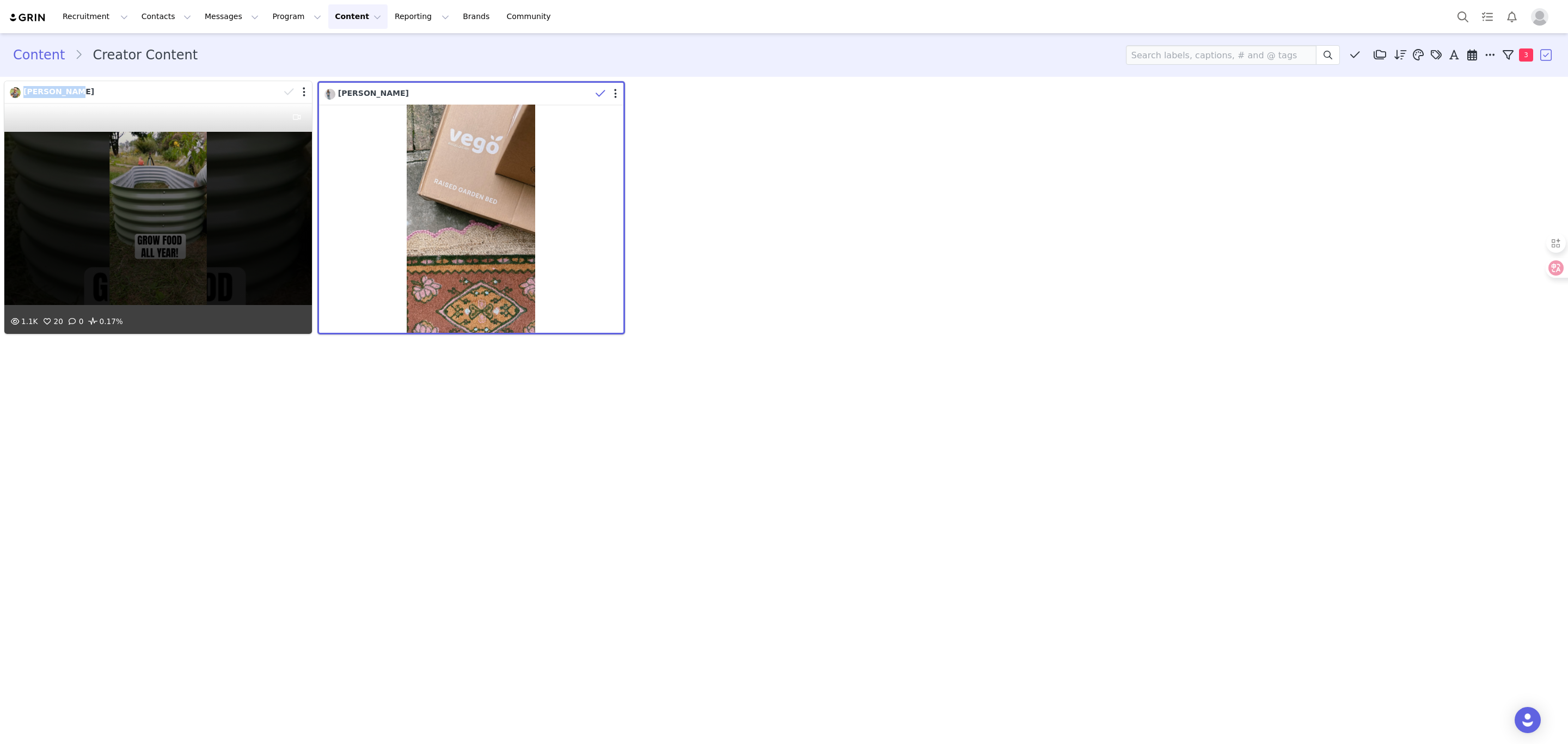
copy span "[PERSON_NAME]"
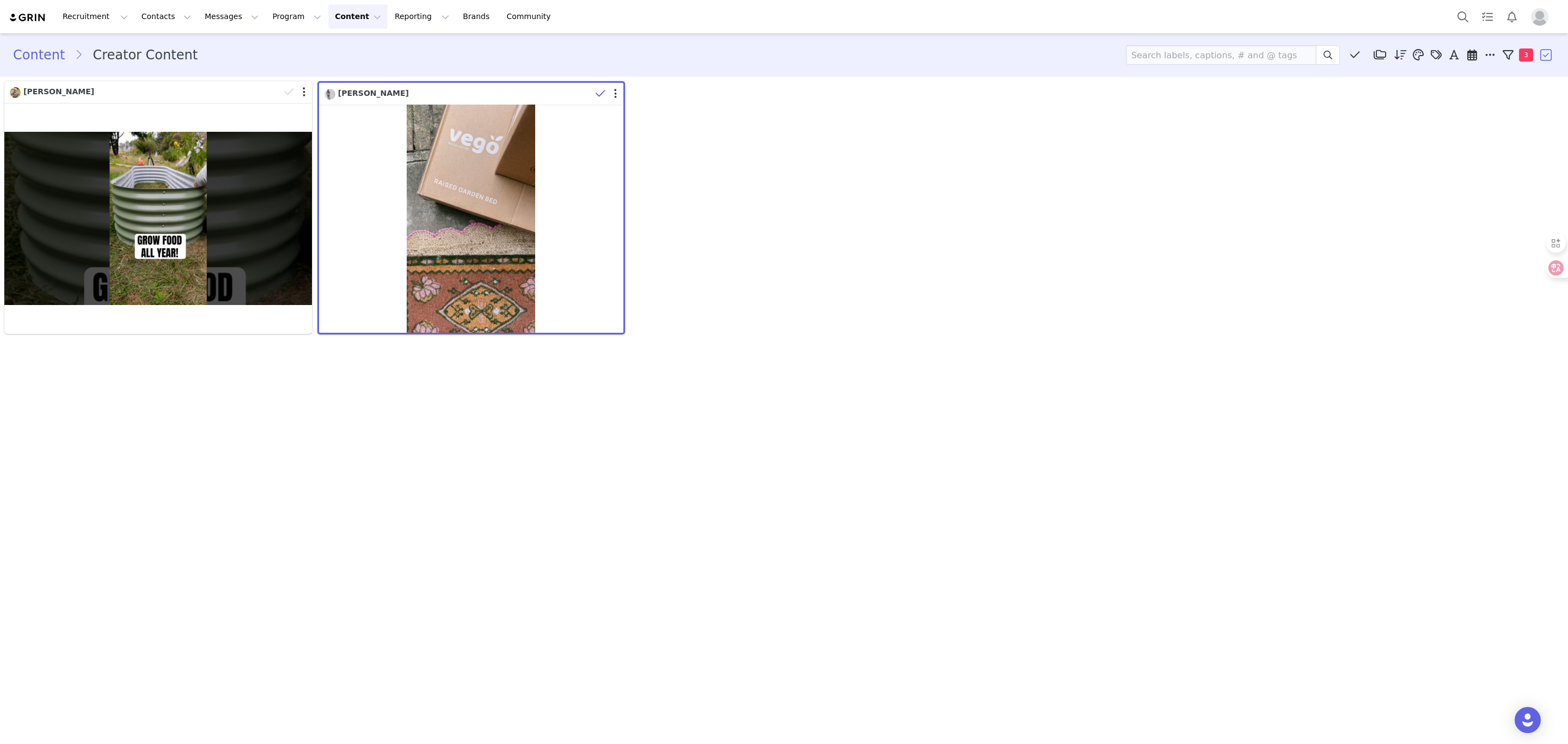
drag, startPoint x: 760, startPoint y: 149, endPoint x: 797, endPoint y: 1, distance: 152.6
click at [761, 149] on div "[PERSON_NAME] [PERSON_NAME]" at bounding box center [784, 208] width 1565 height 259
click at [48, 52] on link "Content" at bounding box center [43, 55] width 61 height 19
